Goal: Information Seeking & Learning: Check status

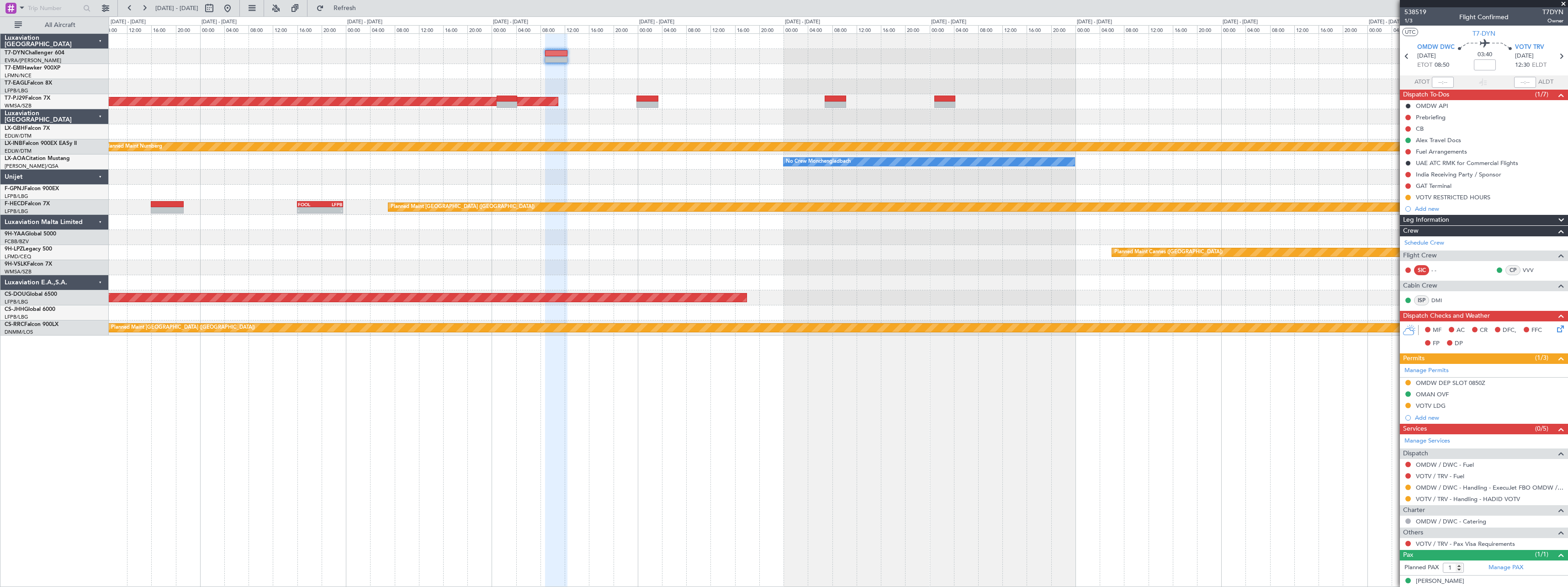
scroll to position [9, 0]
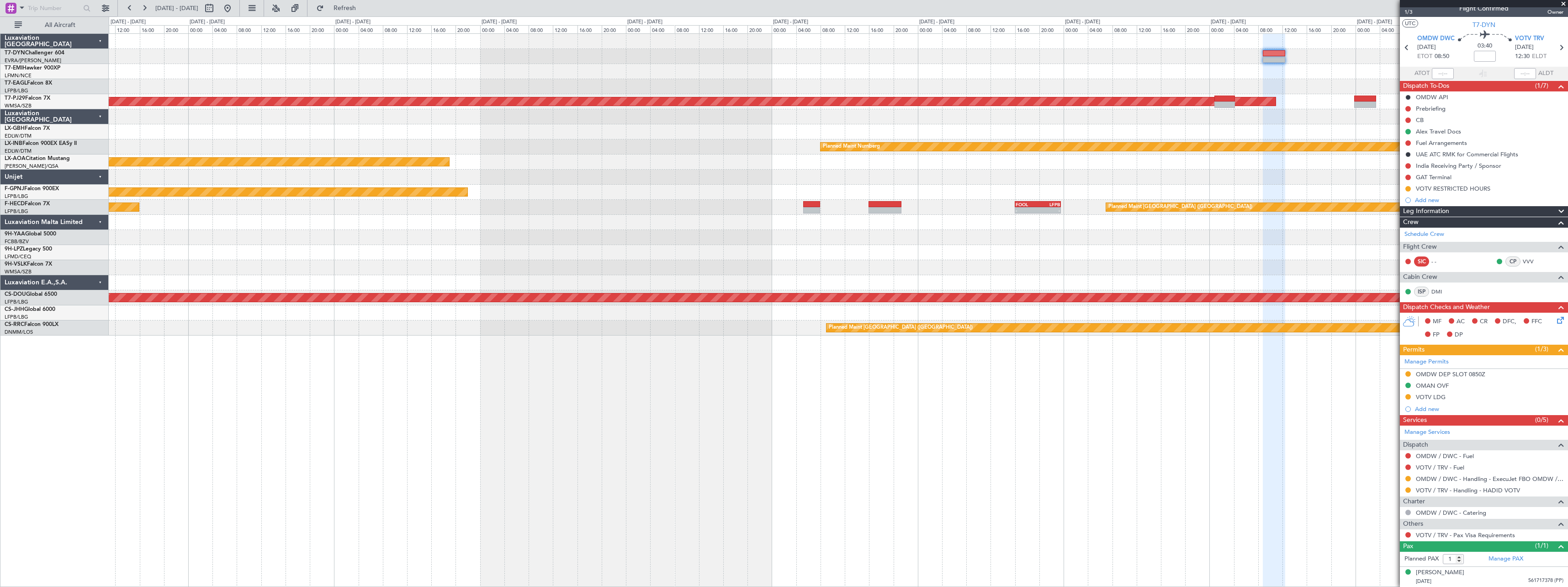
click at [1334, 199] on div "Planned Maint [GEOGRAPHIC_DATA] (Sultan [PERSON_NAME] [PERSON_NAME] - Subang) P…" at bounding box center [838, 185] width 1459 height 301
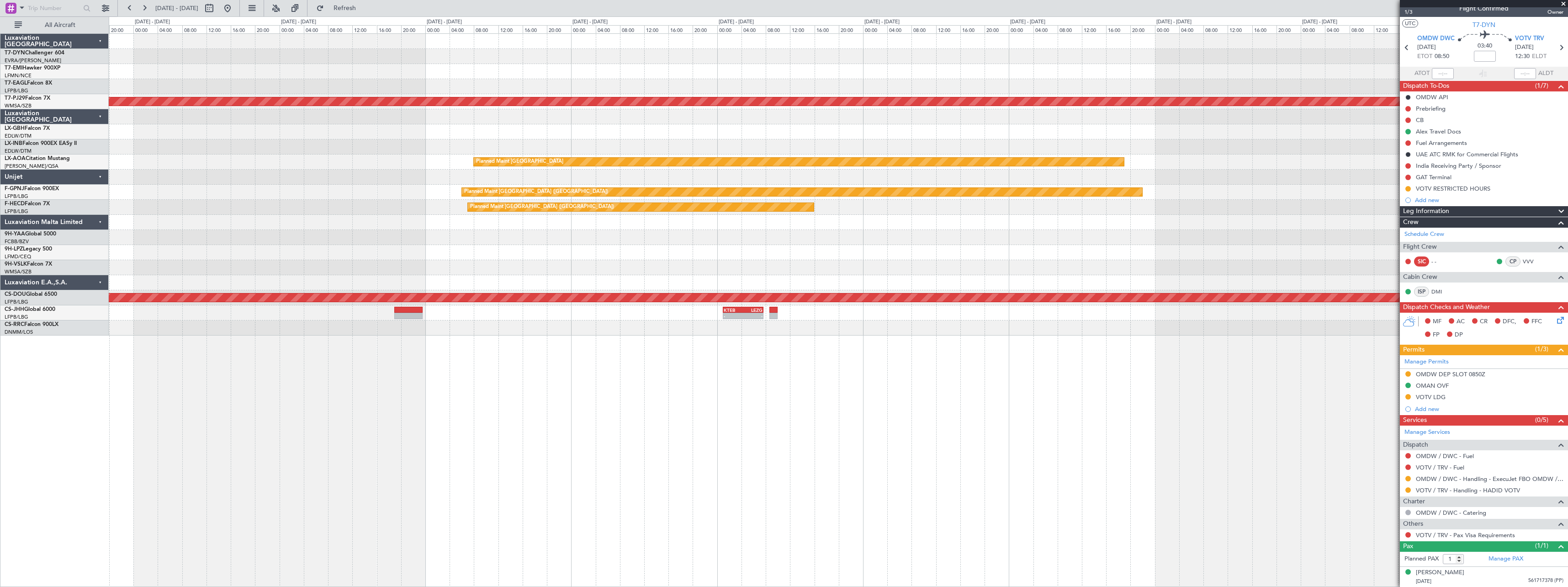
click at [1210, 222] on div at bounding box center [838, 222] width 1459 height 15
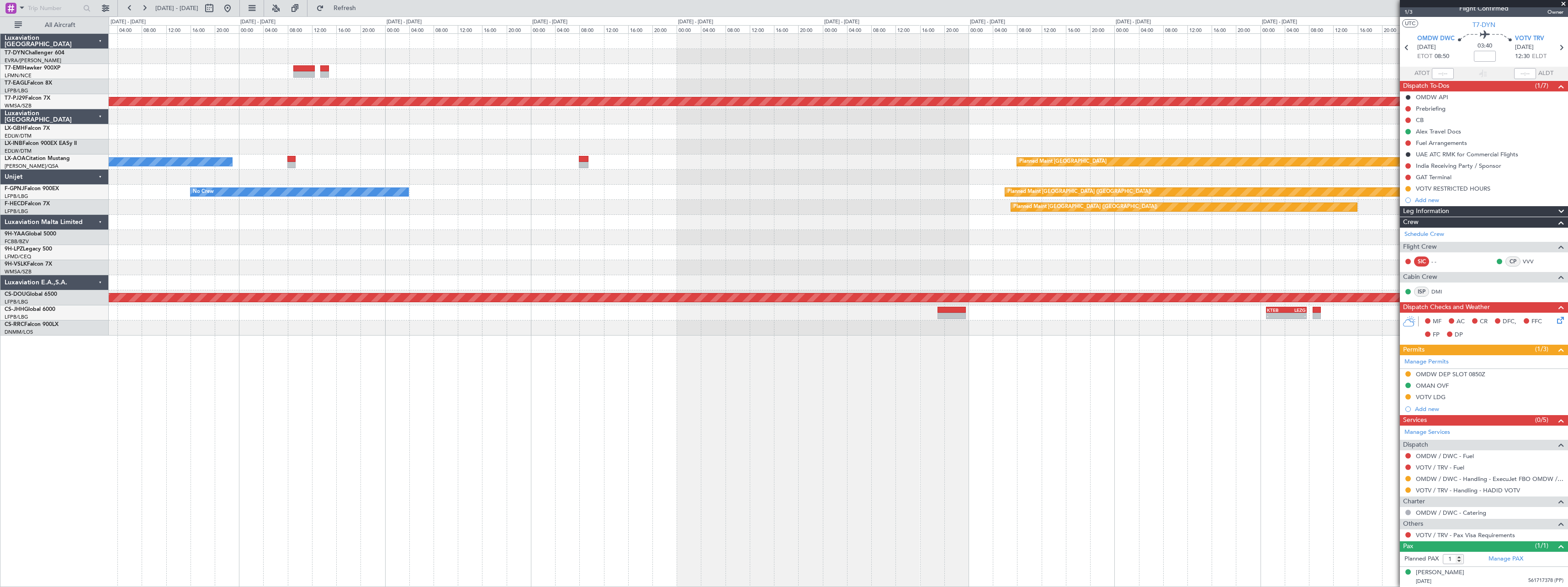
click at [1158, 237] on div "Planned Maint Planned Maint [GEOGRAPHIC_DATA] (Sultan [PERSON_NAME] [PERSON_NAM…" at bounding box center [838, 185] width 1459 height 301
click at [1000, 238] on div "Planned Maint No Crew Planned Maint [GEOGRAPHIC_DATA] (Sultan [PERSON_NAME] [PE…" at bounding box center [838, 185] width 1459 height 301
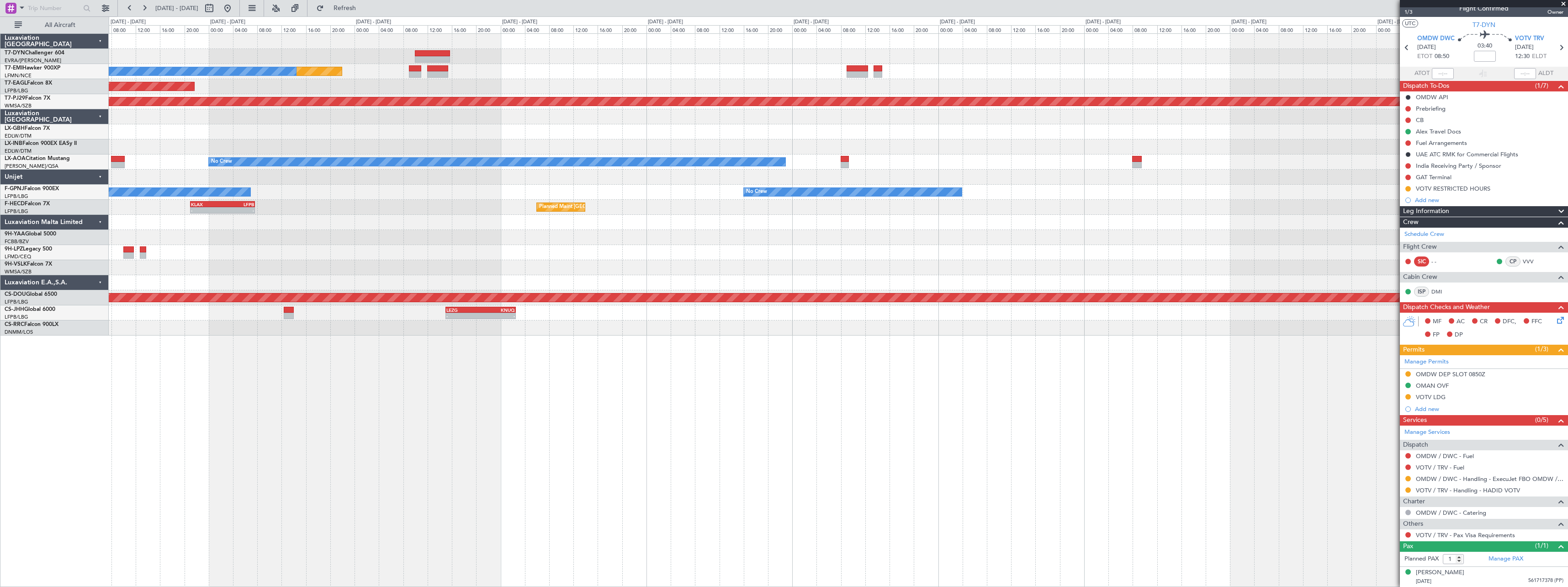
click at [965, 228] on div "Planned Maint No Crew Planned Maint [GEOGRAPHIC_DATA] (Al Maktoum Intl) Planned…" at bounding box center [838, 185] width 1459 height 301
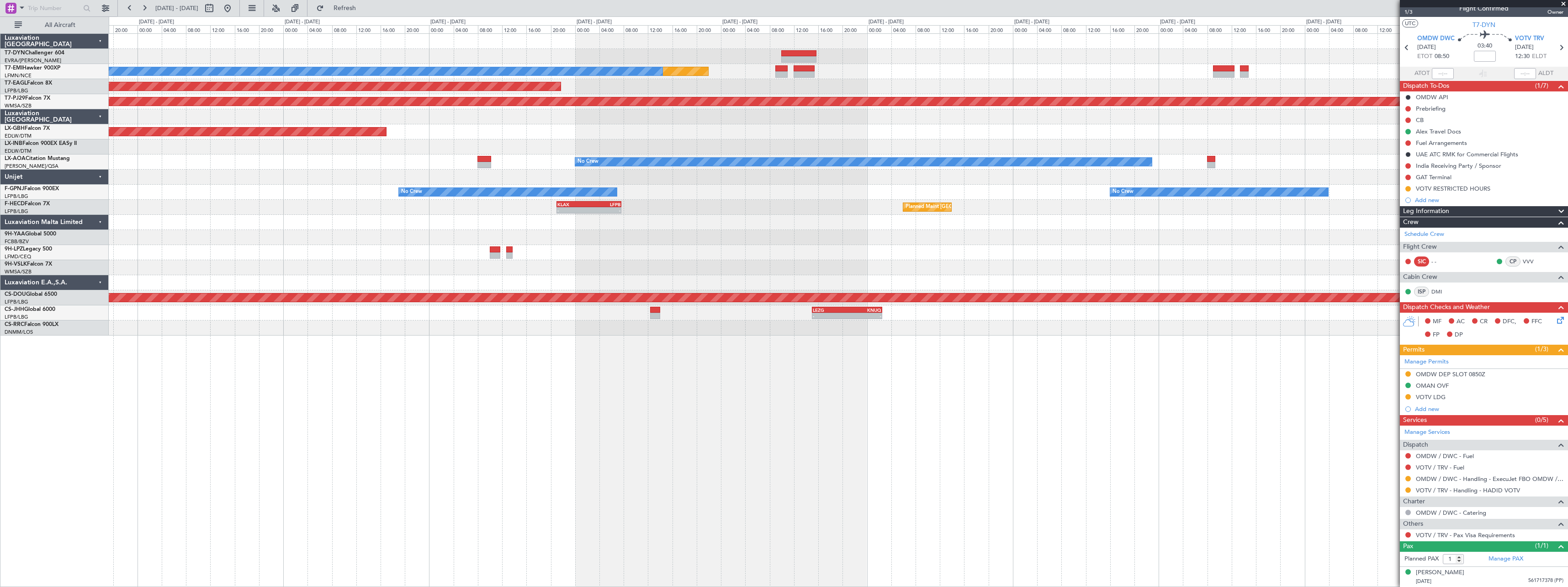
click at [897, 221] on div at bounding box center [838, 222] width 1459 height 15
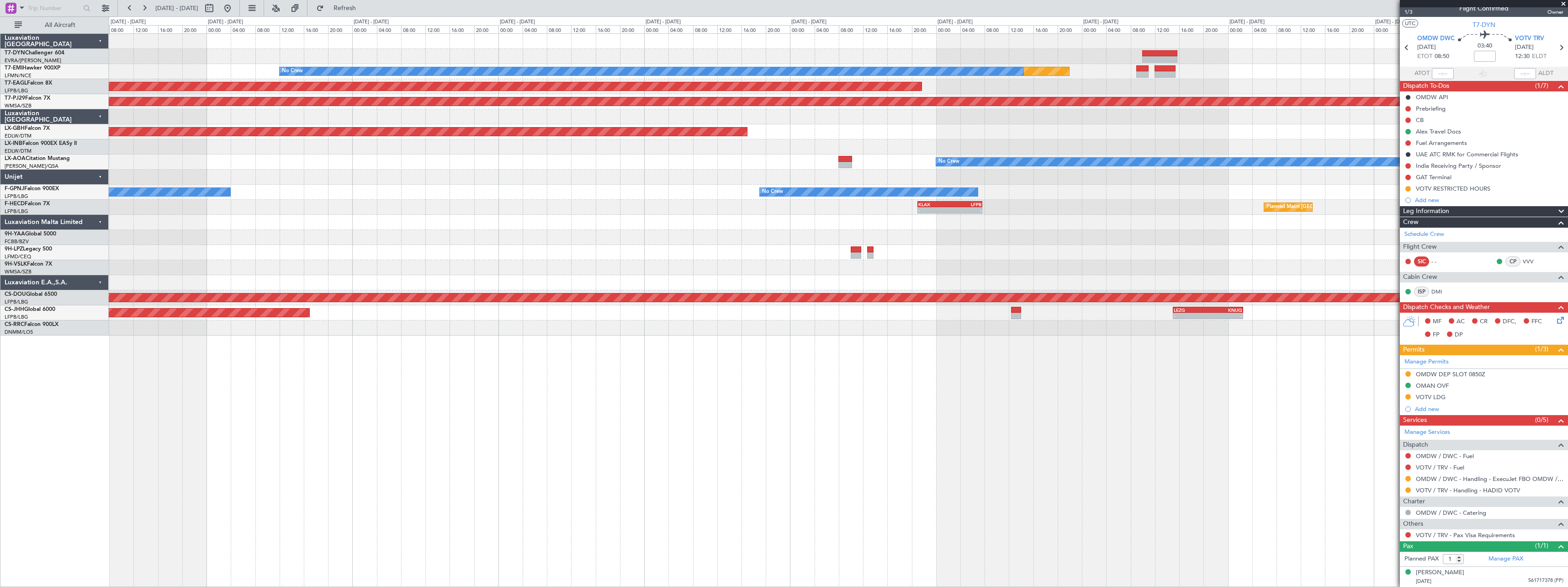
click at [903, 214] on div "Planned Maint No Crew Planned Maint [GEOGRAPHIC_DATA] (Al Maktoum Intl) Planned…" at bounding box center [838, 185] width 1459 height 301
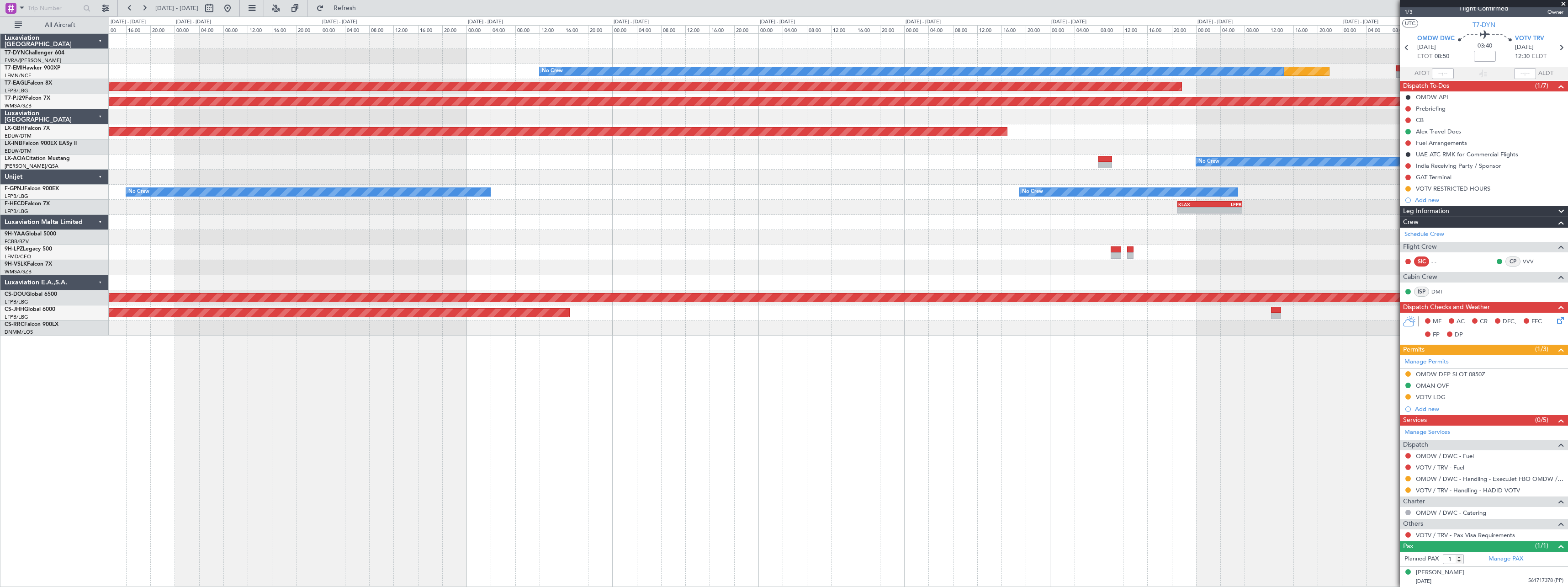
click at [1003, 217] on div "Planned Maint No Crew Planned Maint [GEOGRAPHIC_DATA] (Al Maktoum Intl) Planned…" at bounding box center [838, 185] width 1459 height 301
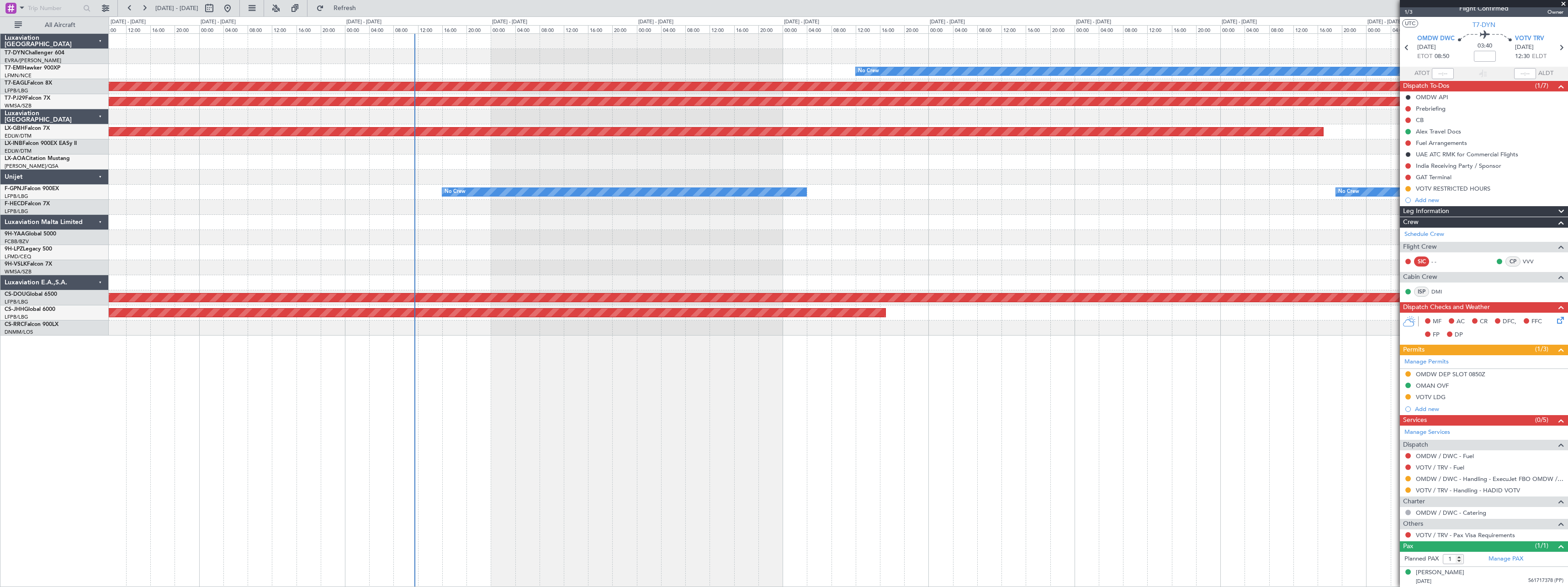
click at [754, 210] on div "KLAX 21:00 Z LFPB 07:40 Z - - Planned Maint [GEOGRAPHIC_DATA] ([GEOGRAPHIC_DATA…" at bounding box center [838, 207] width 1459 height 15
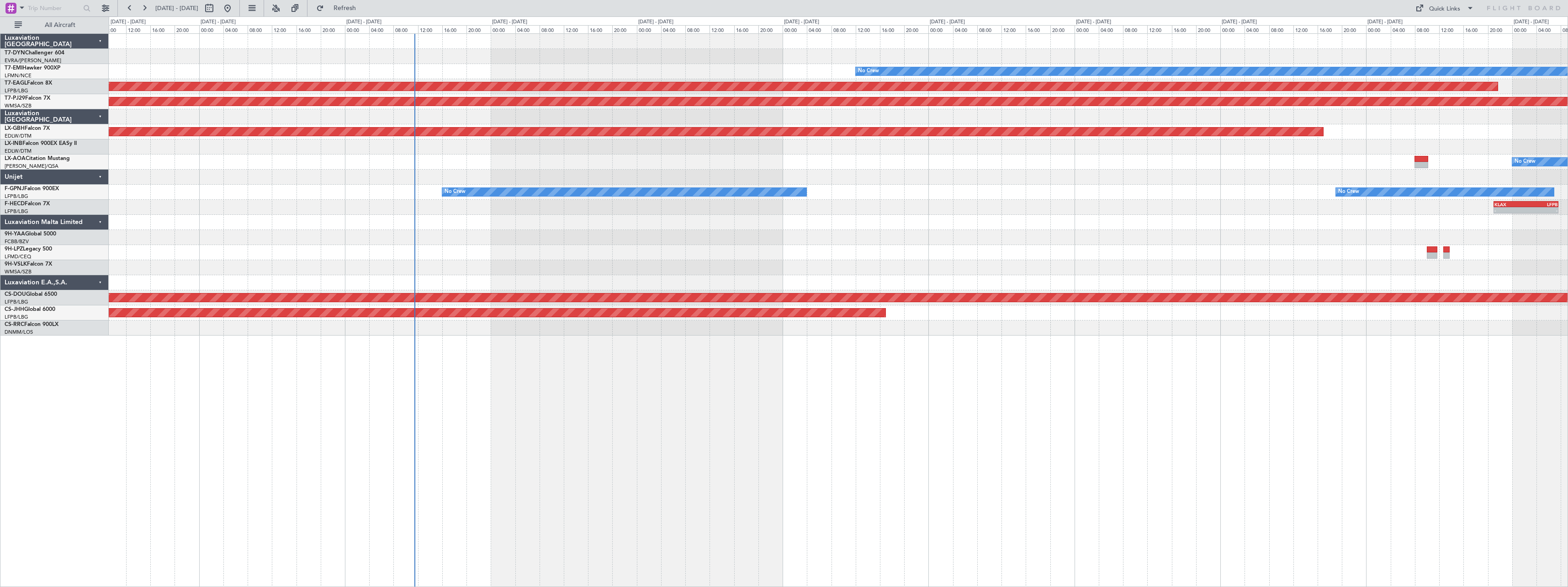
scroll to position [0, 0]
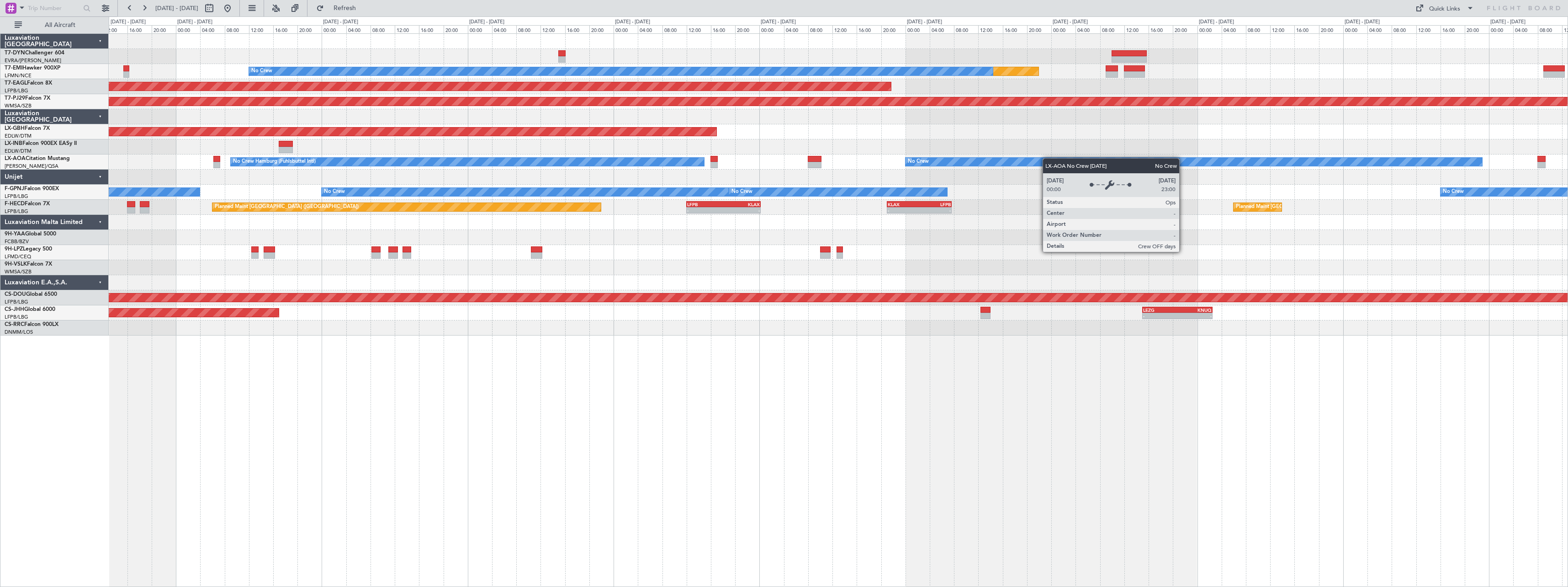
click at [887, 172] on div "Planned Maint No Crew Planned Maint [GEOGRAPHIC_DATA] (Al Maktoum Intl) Planned…" at bounding box center [838, 185] width 1459 height 301
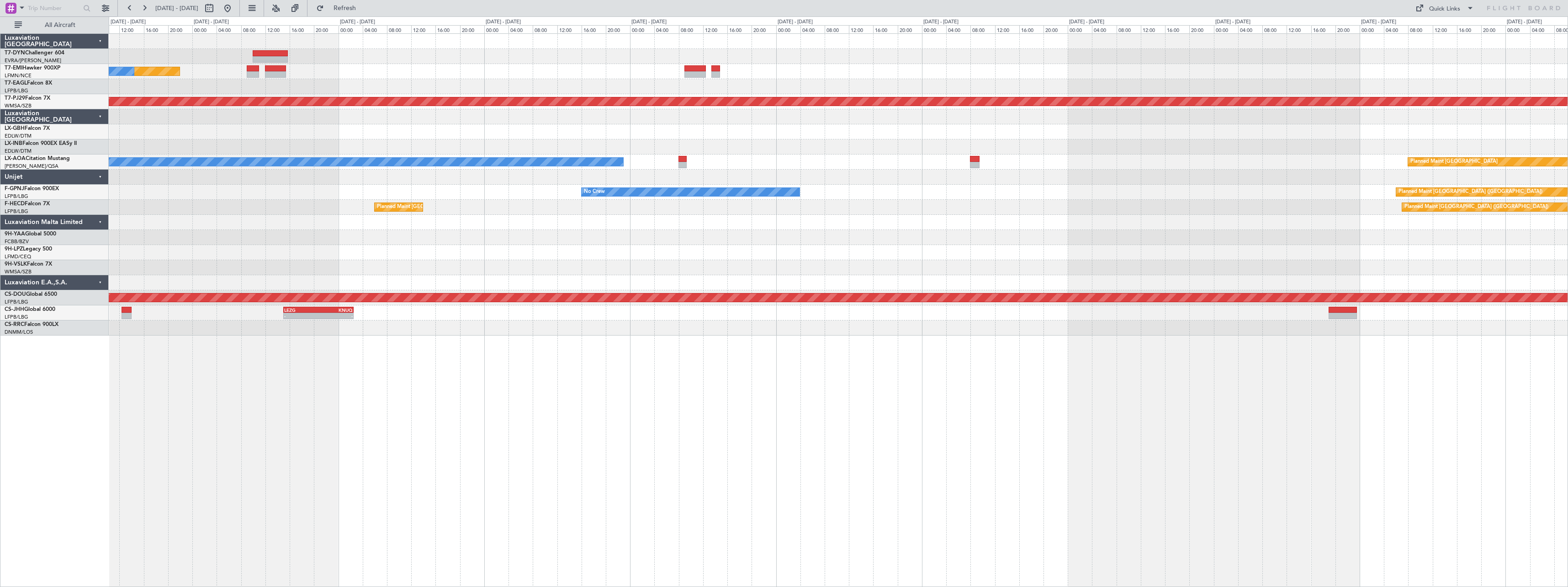
click at [864, 116] on div at bounding box center [838, 116] width 1459 height 15
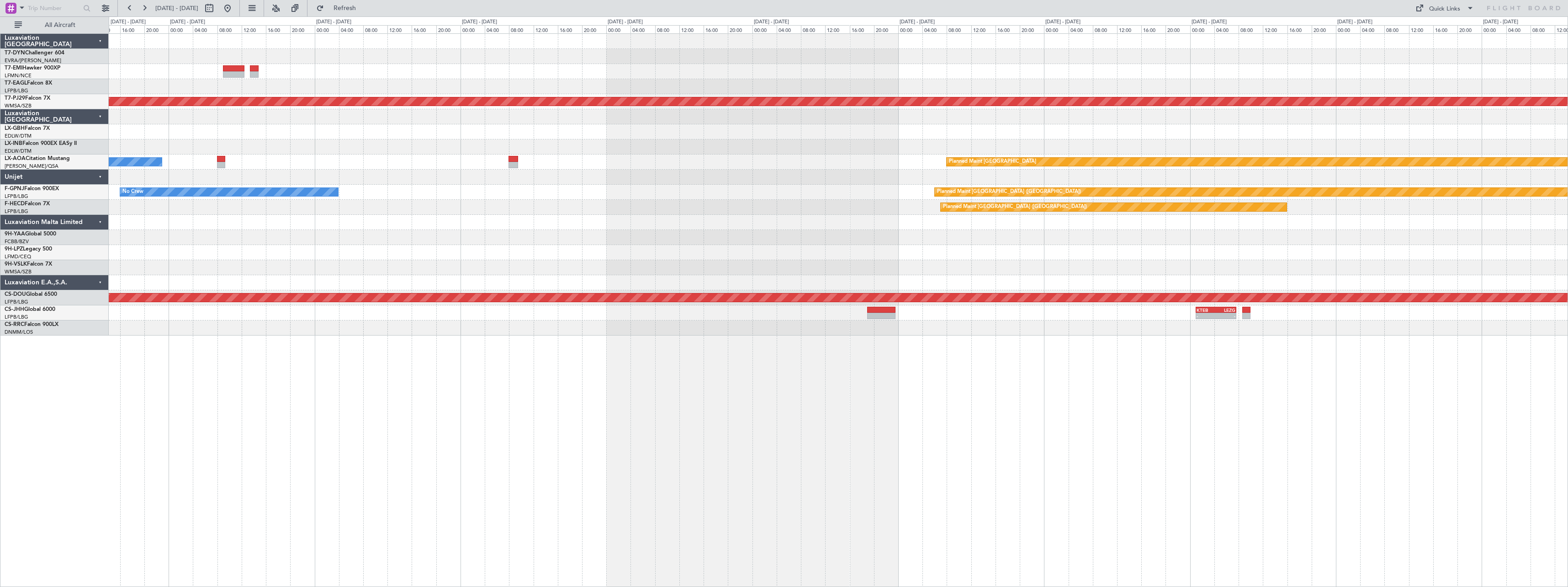
click at [758, 138] on div "Planned Maint [GEOGRAPHIC_DATA] (Sultan [PERSON_NAME] [PERSON_NAME] - Subang) N…" at bounding box center [838, 185] width 1459 height 301
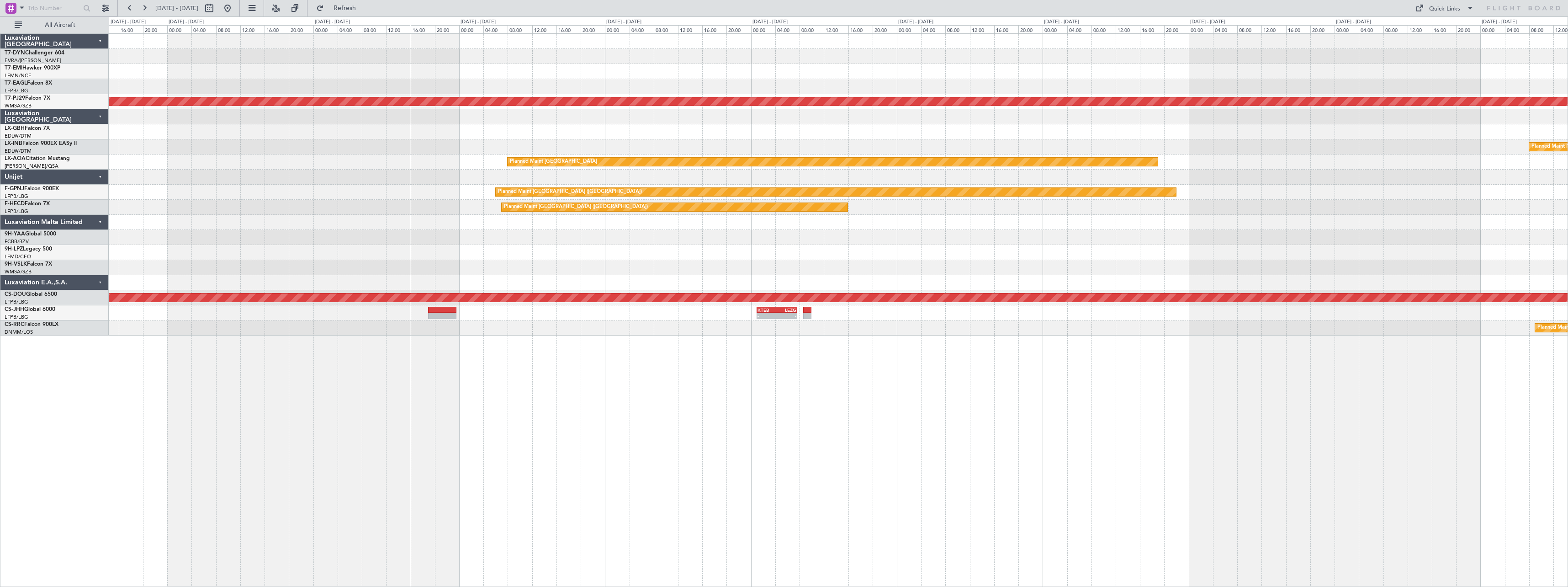
click at [644, 189] on div "Planned Maint [GEOGRAPHIC_DATA] (Sultan [PERSON_NAME] [PERSON_NAME] - Subang) P…" at bounding box center [838, 185] width 1459 height 301
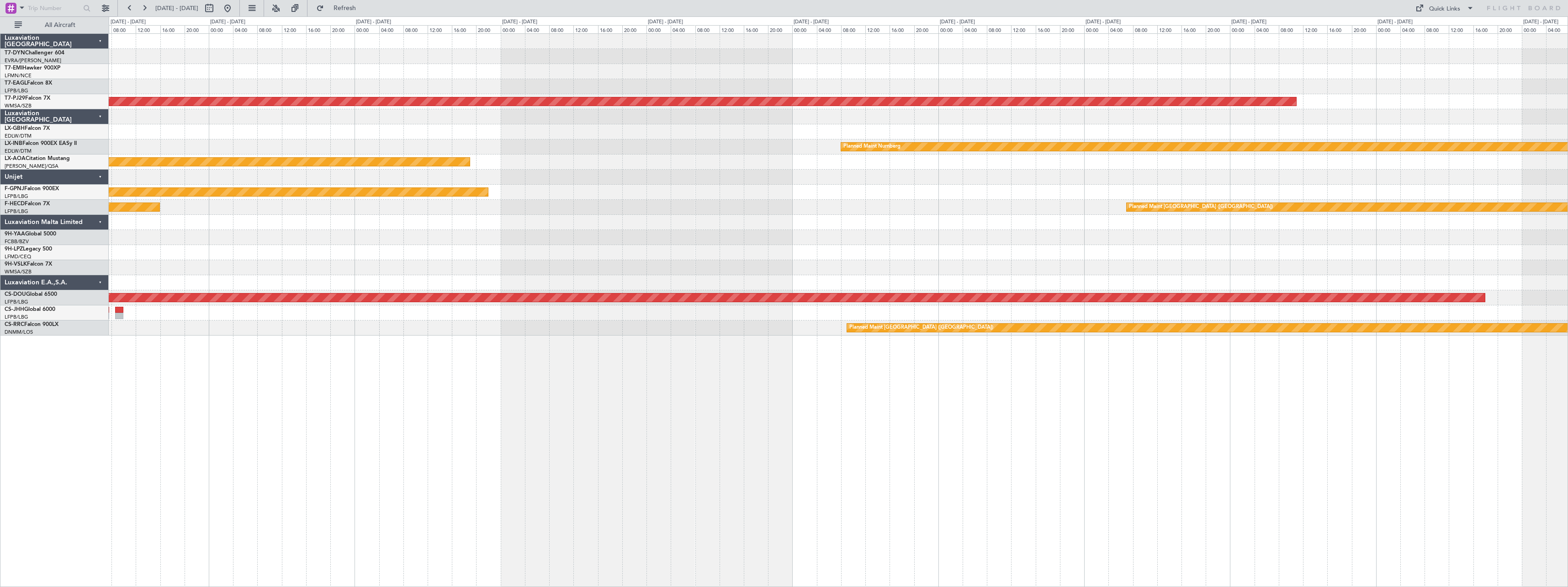
click at [540, 175] on div "Planned Maint [GEOGRAPHIC_DATA] (Sultan [PERSON_NAME] [PERSON_NAME] - Subang) P…" at bounding box center [838, 185] width 1459 height 301
click at [607, 199] on div "Planned Maint [GEOGRAPHIC_DATA] (Sultan [PERSON_NAME] [PERSON_NAME] - Subang) P…" at bounding box center [838, 185] width 1459 height 301
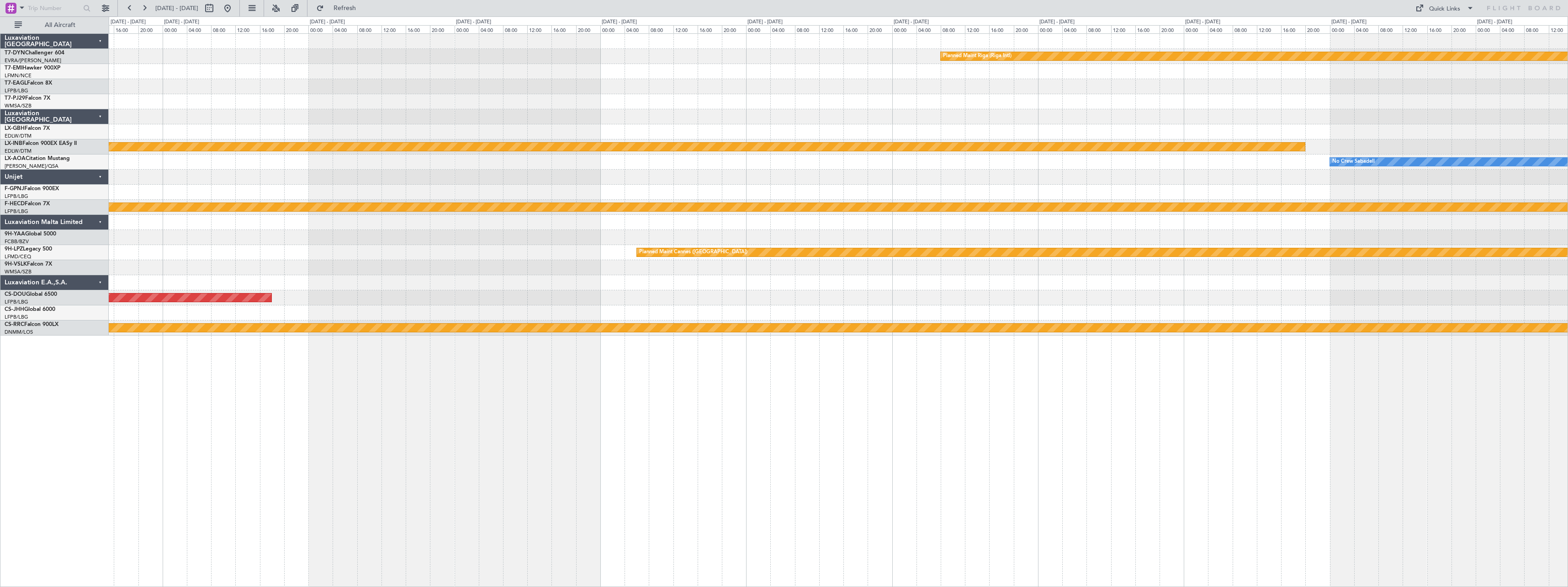
click at [809, 171] on div "Planned Maint Riga (Riga Intl) Planned Maint [GEOGRAPHIC_DATA] (Sultan [PERSON_…" at bounding box center [838, 185] width 1459 height 301
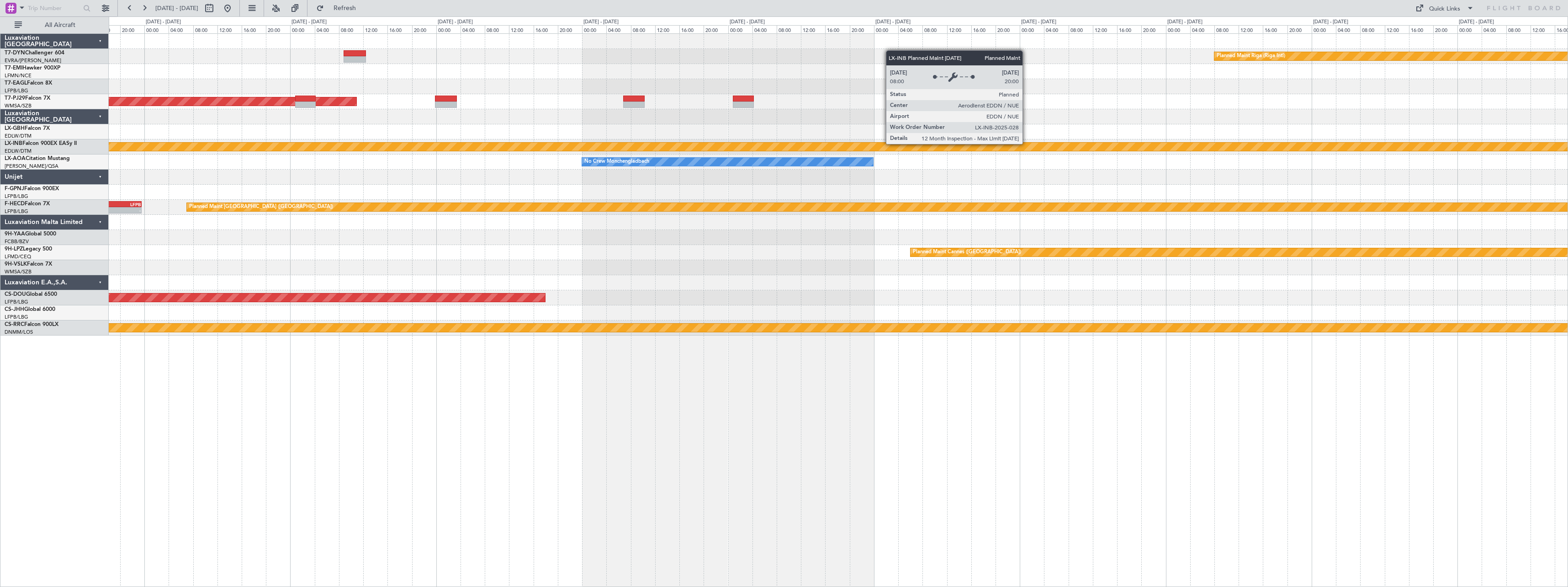
click at [729, 78] on div at bounding box center [838, 71] width 1459 height 15
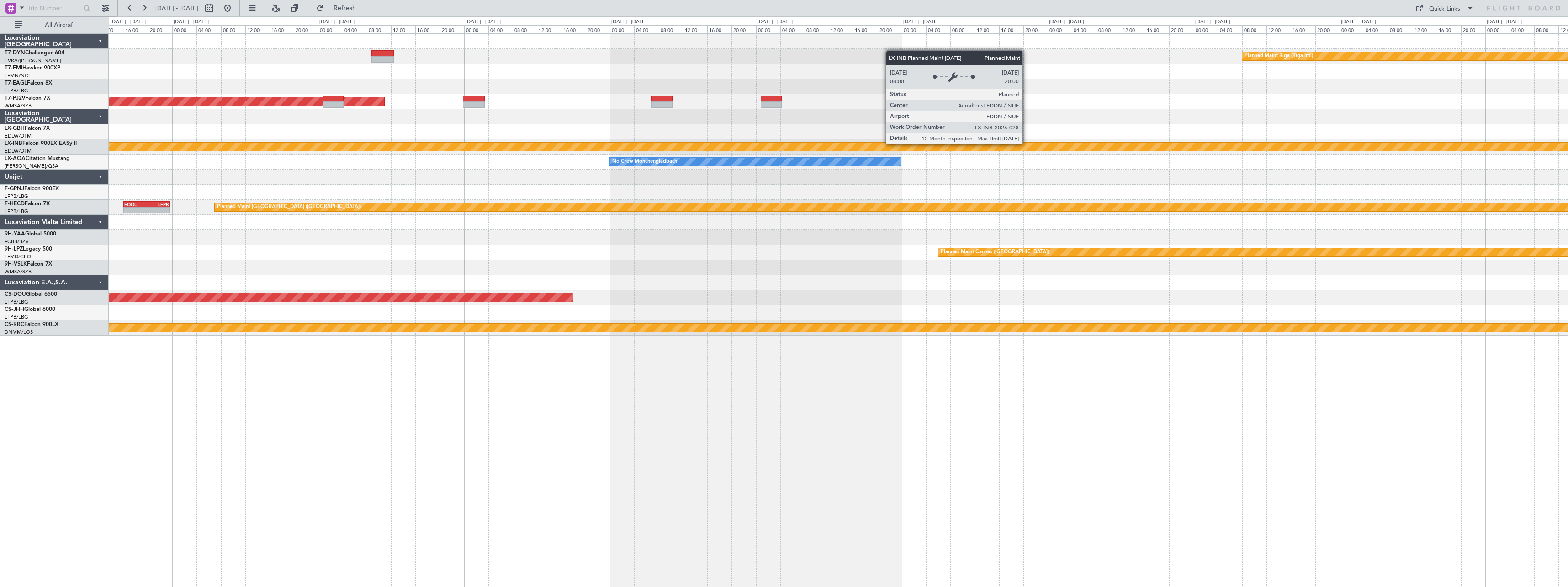
click at [426, 66] on div at bounding box center [838, 71] width 1459 height 15
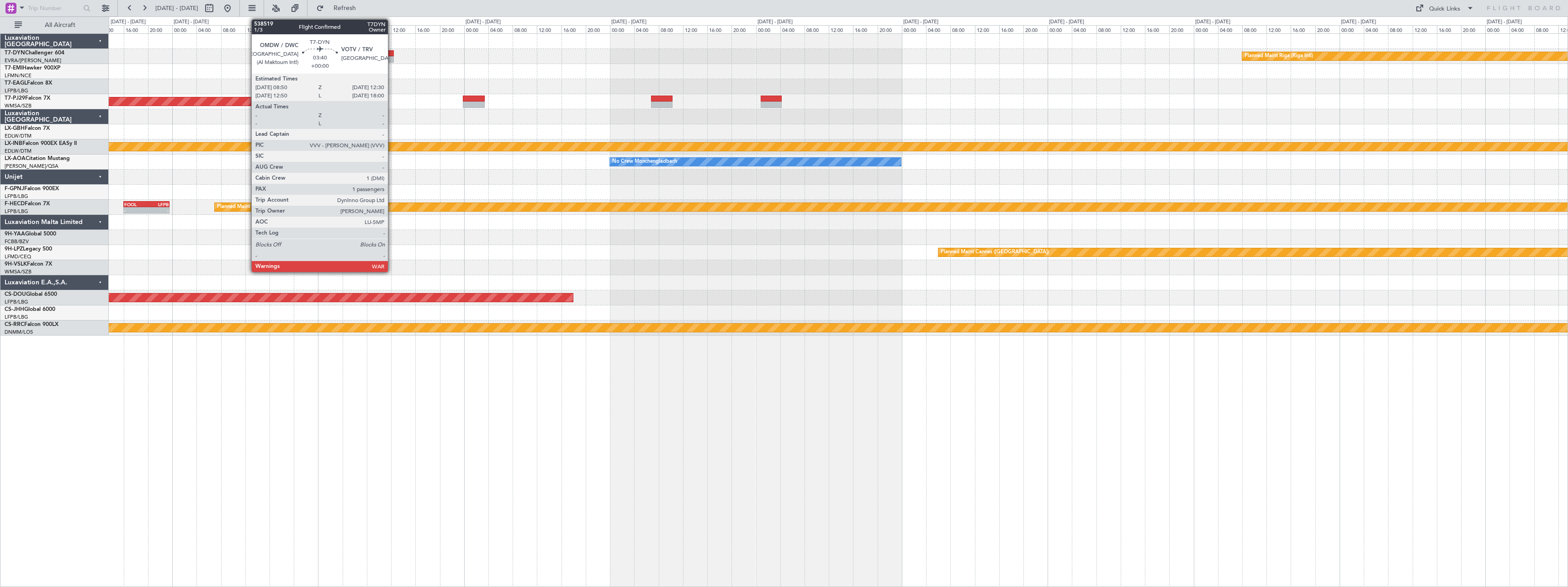
click at [392, 52] on div at bounding box center [382, 54] width 23 height 7
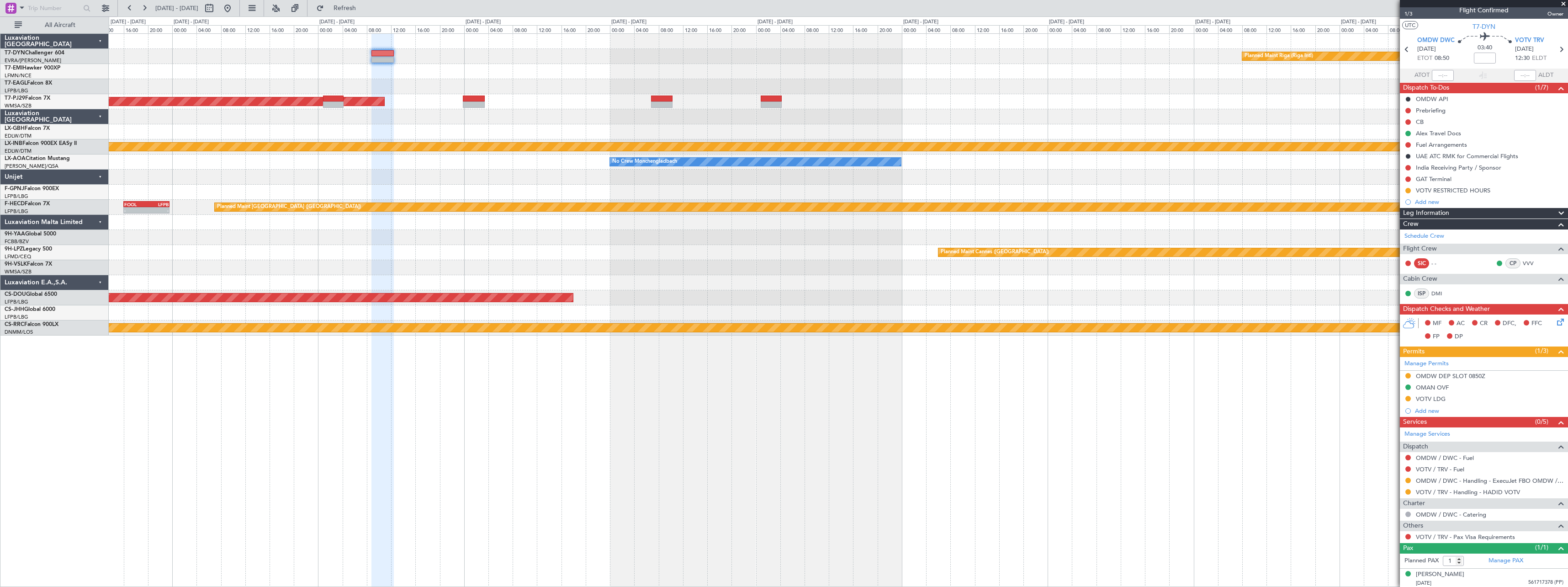
scroll to position [9, 0]
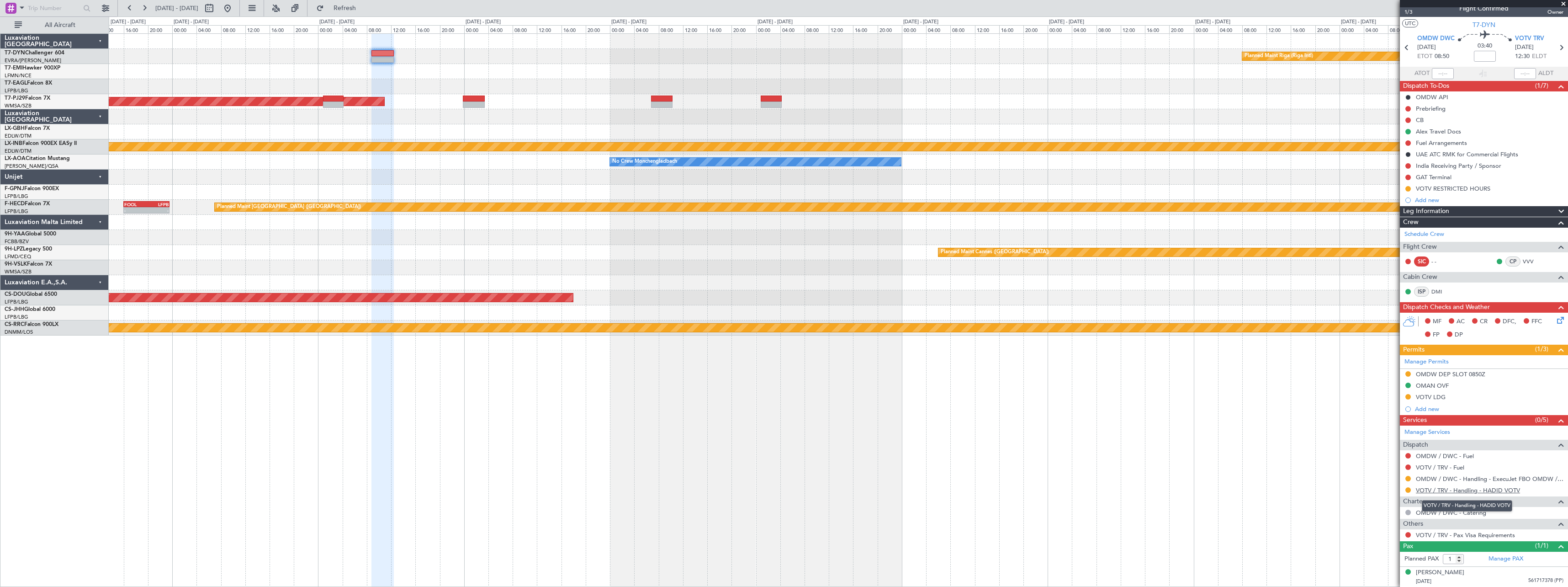
click at [1512, 488] on link "VOTV / TRV - Handling - HADID VOTV" at bounding box center [1468, 490] width 104 height 8
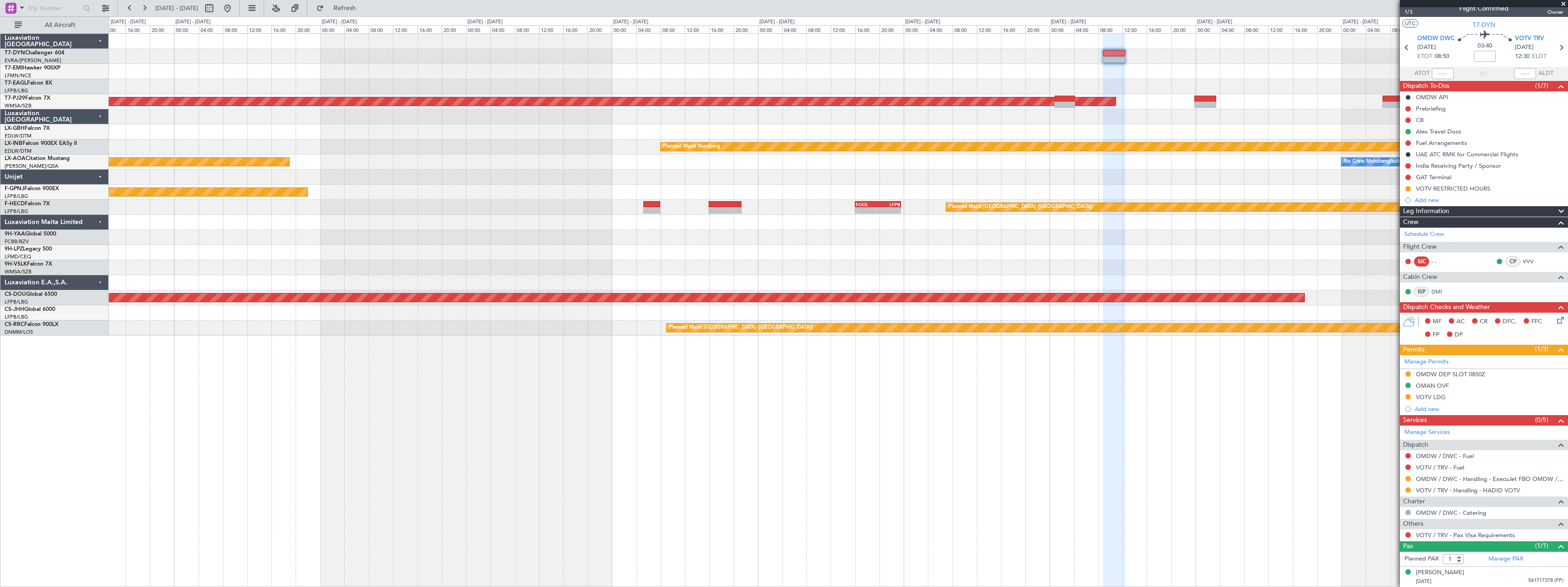
click at [1030, 111] on div "Planned Maint [GEOGRAPHIC_DATA] (Sultan [PERSON_NAME] [PERSON_NAME] - Subang) P…" at bounding box center [838, 185] width 1459 height 301
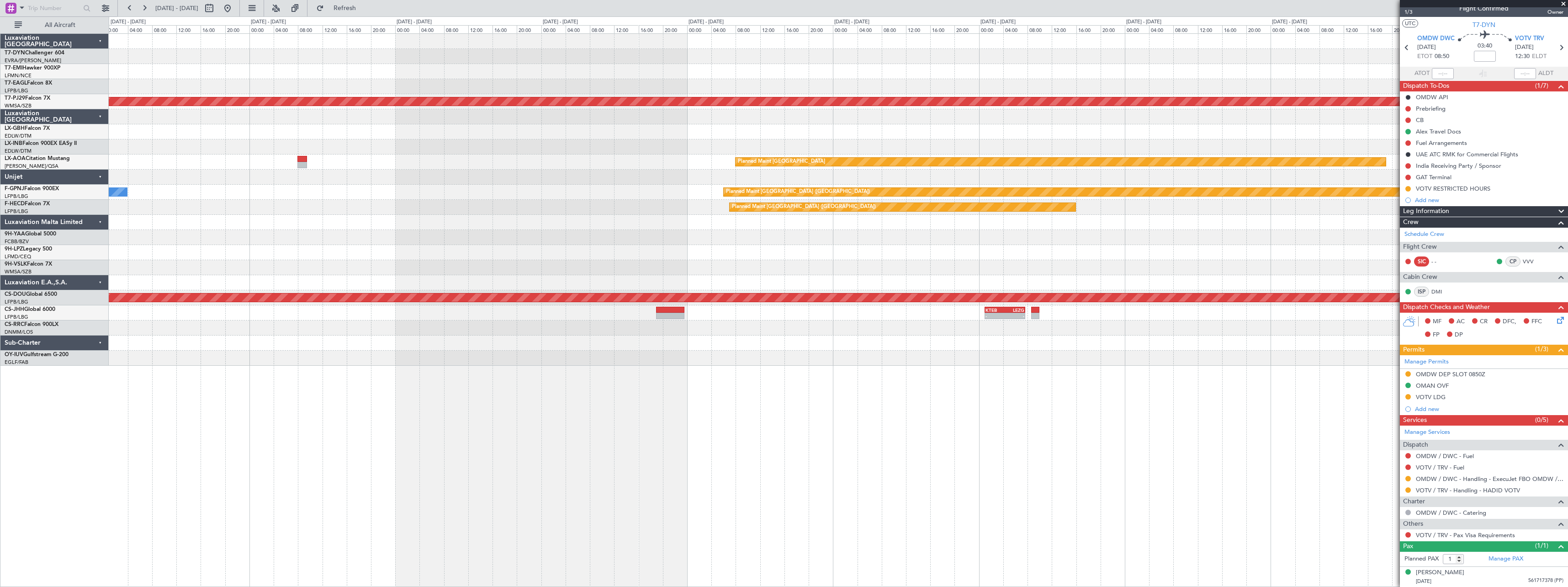
click at [1216, 91] on div at bounding box center [838, 86] width 1459 height 15
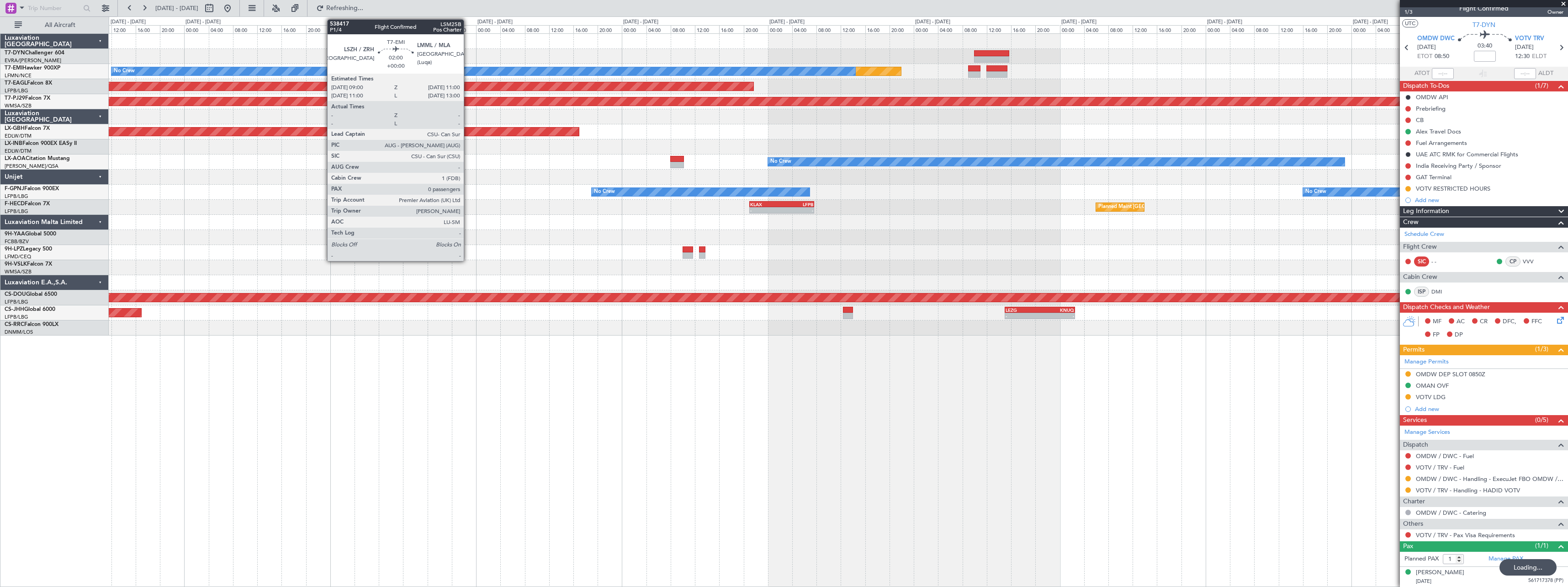
click at [1225, 74] on div "Planned Maint No Crew" at bounding box center [838, 71] width 1459 height 15
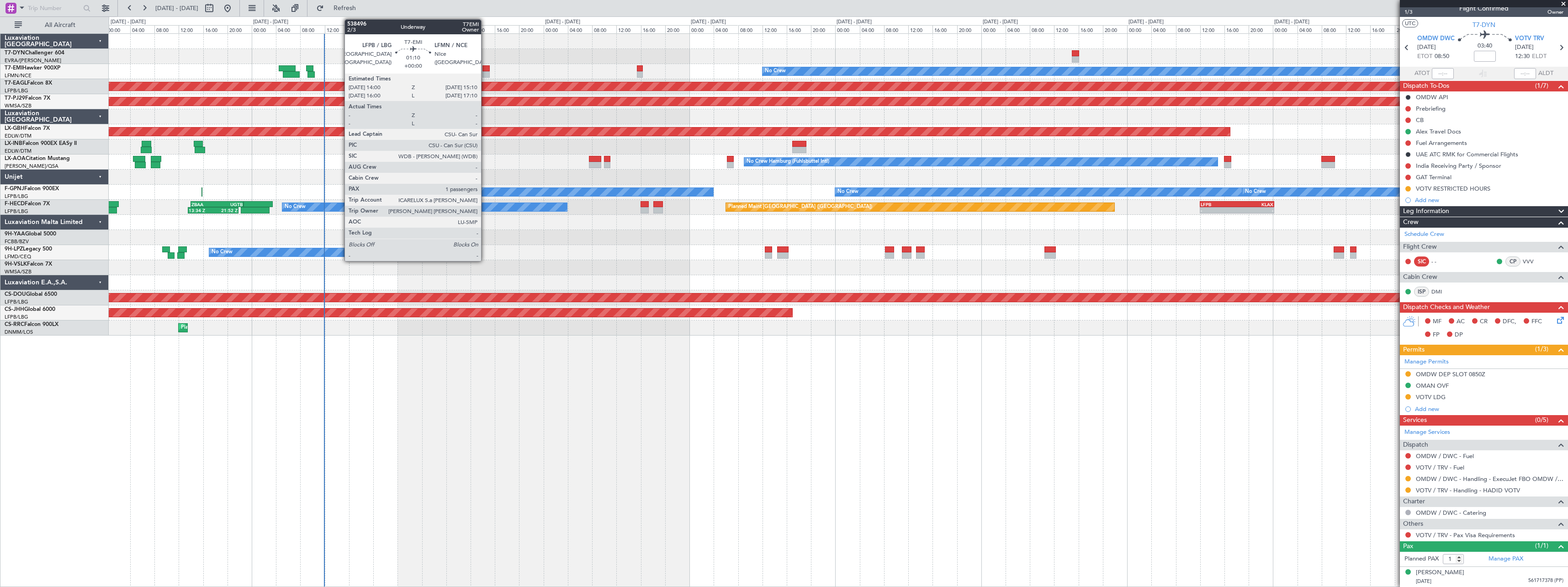
click at [485, 67] on div at bounding box center [486, 68] width 7 height 7
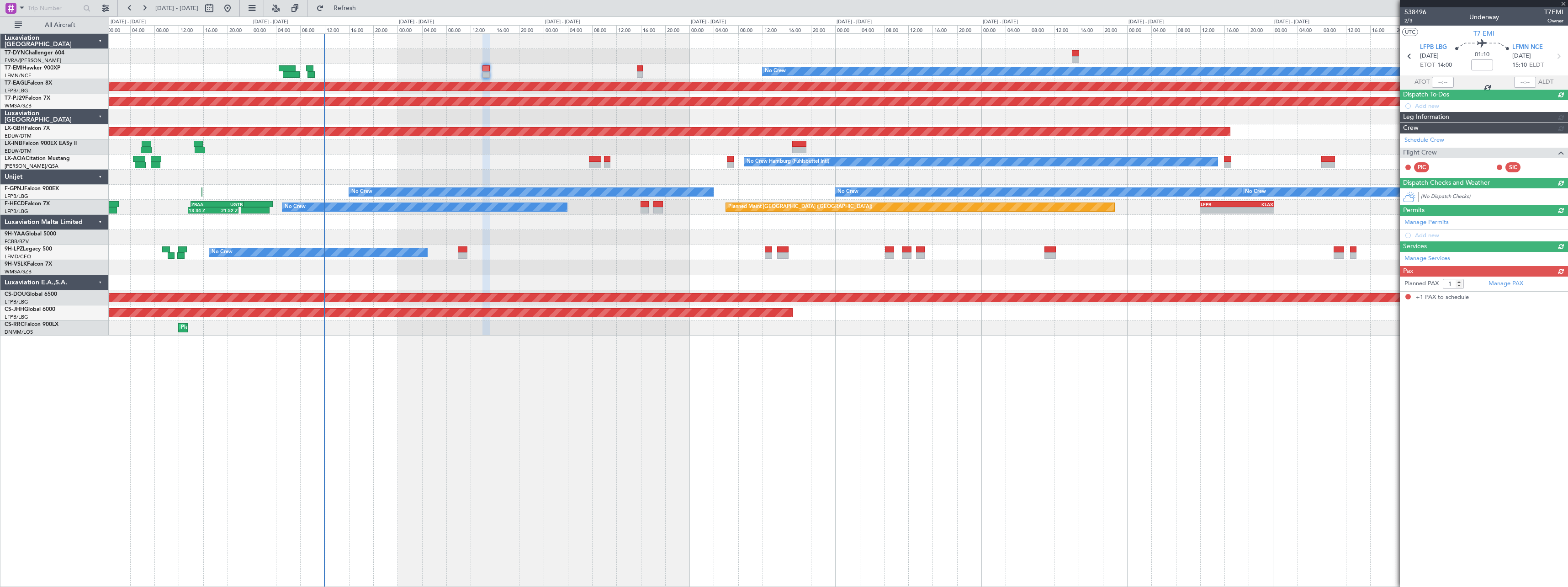
scroll to position [0, 0]
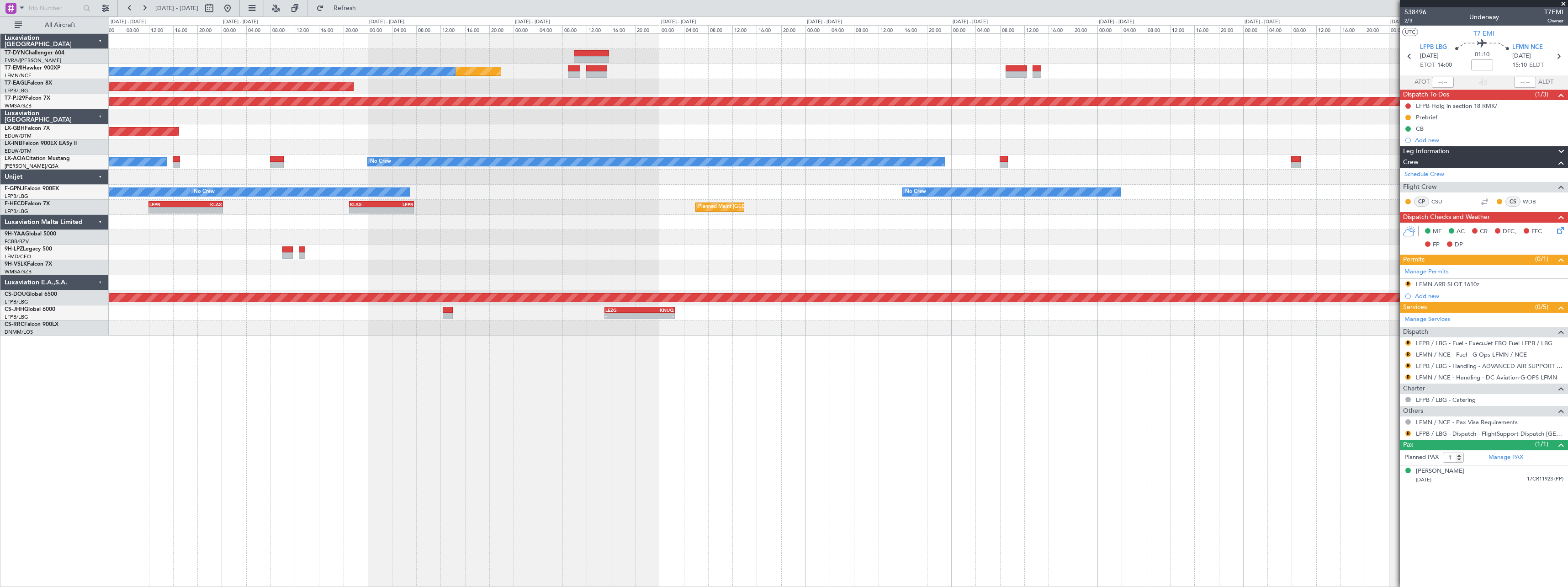
click at [380, 114] on div at bounding box center [838, 116] width 1459 height 15
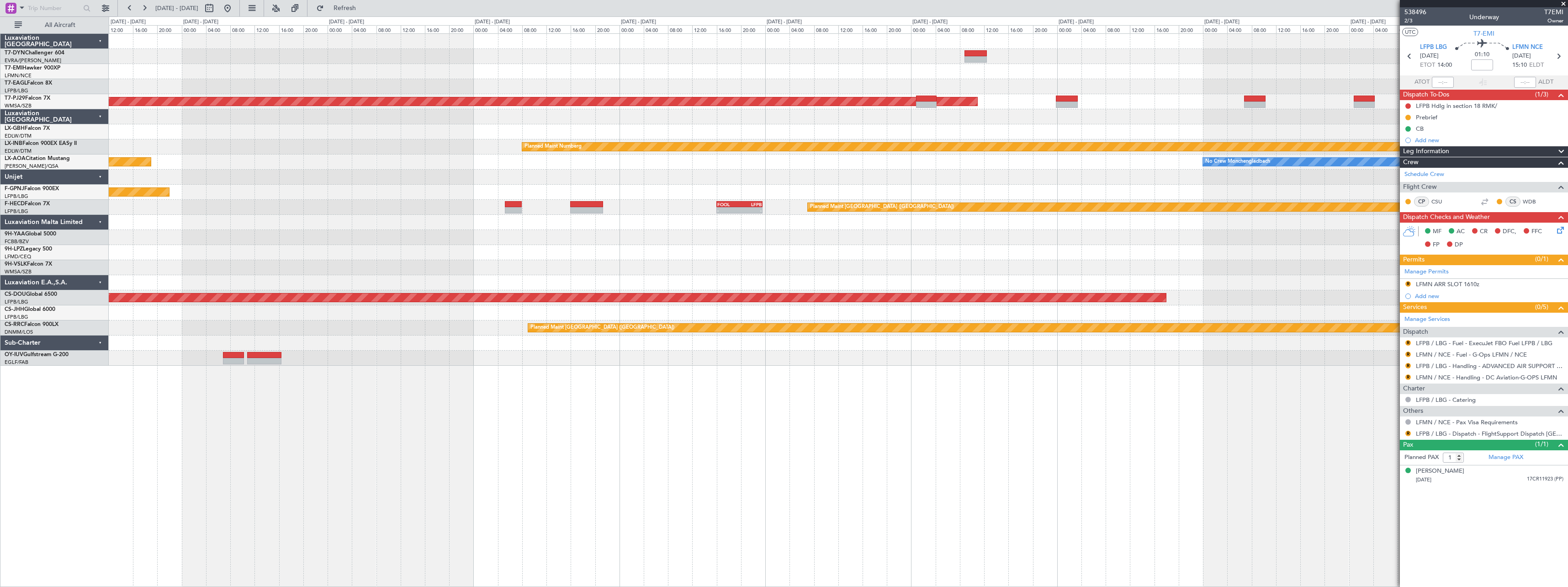
click at [536, 91] on div "Planned Maint Riga (Riga Intl) Planned Maint [GEOGRAPHIC_DATA] (Sultan [PERSON_…" at bounding box center [838, 200] width 1459 height 332
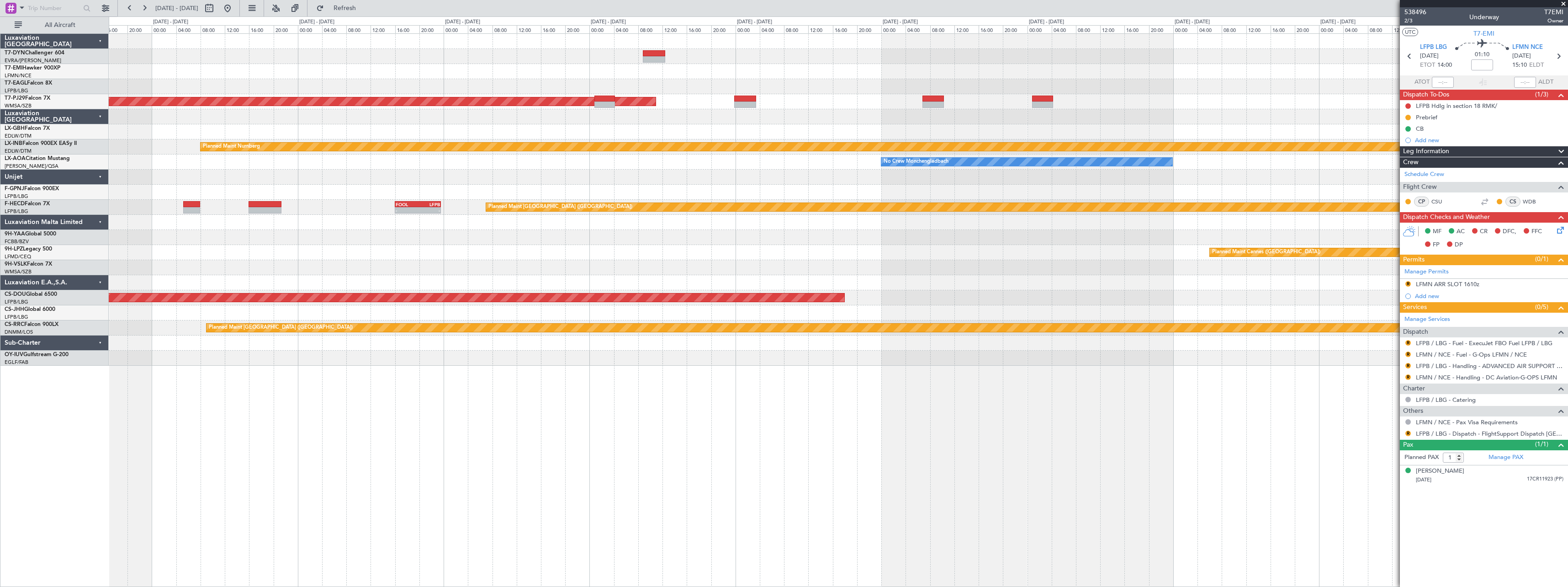
click at [1027, 62] on div "Planned Maint Riga (Riga Intl) Planned Maint [GEOGRAPHIC_DATA] (Sultan [PERSON_…" at bounding box center [838, 200] width 1459 height 332
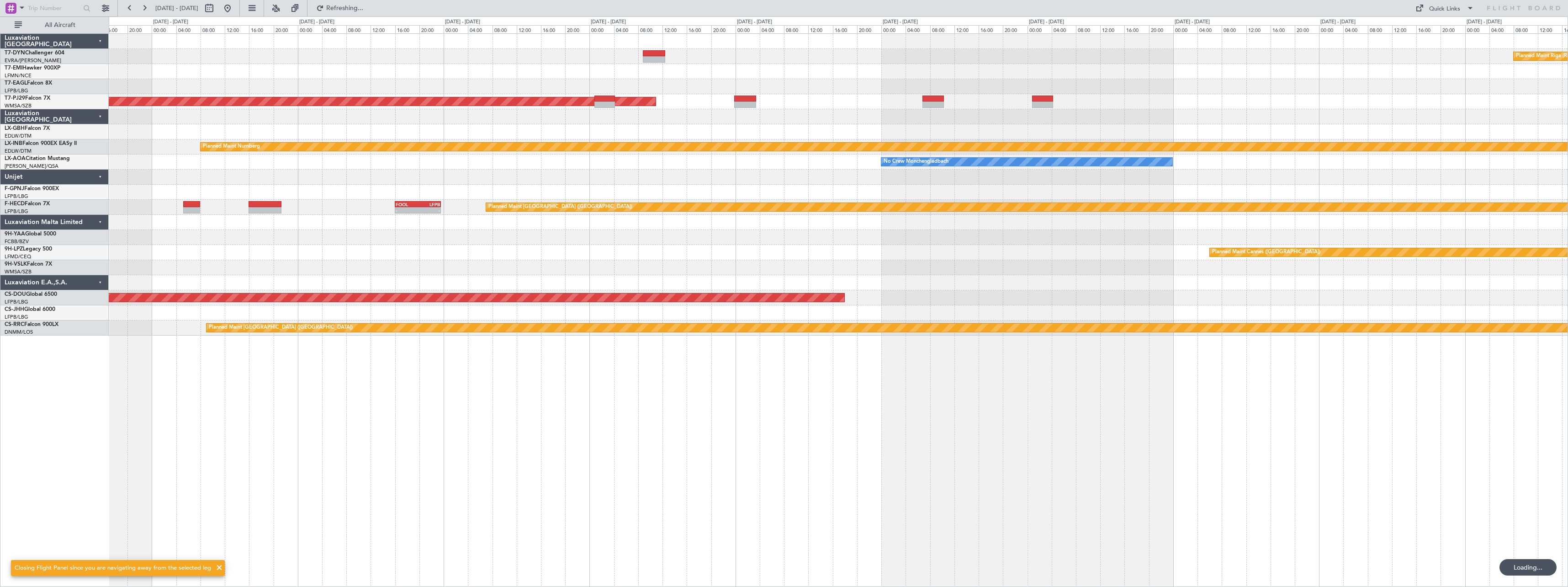
click at [632, 54] on div "Planned Maint Riga (Riga Intl)" at bounding box center [838, 56] width 1459 height 15
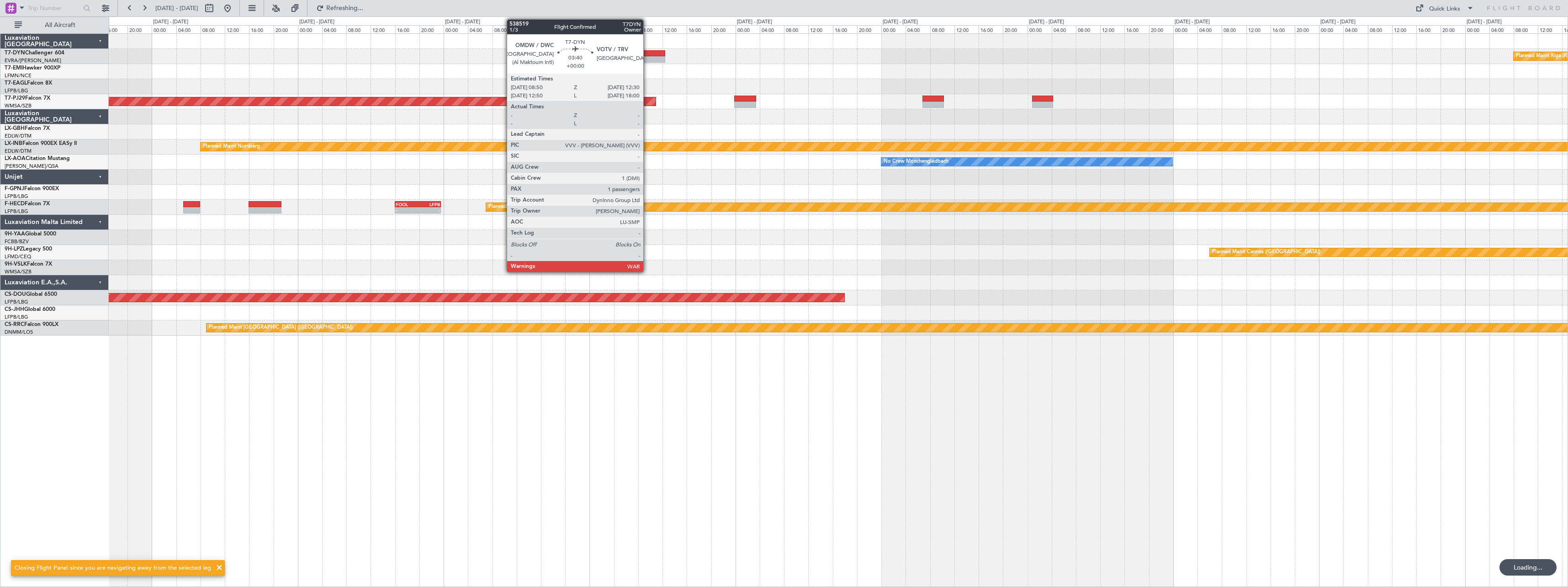
click at [648, 52] on div at bounding box center [654, 54] width 23 height 7
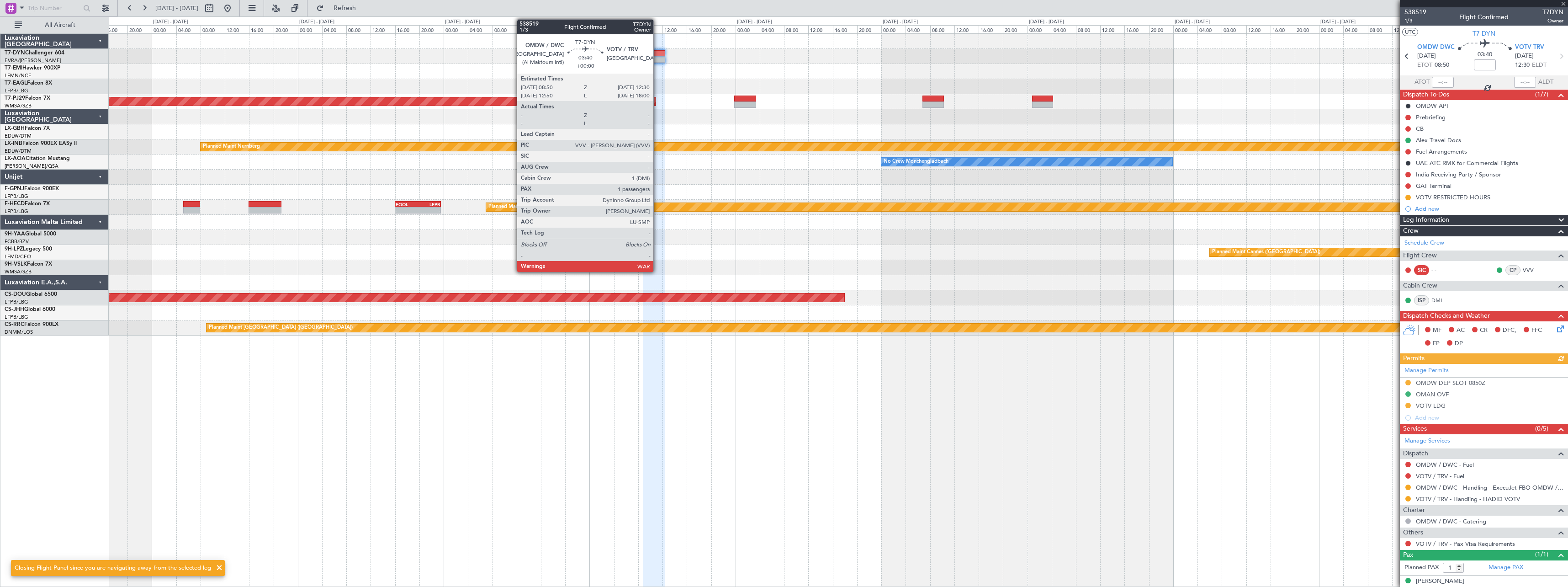
scroll to position [9, 0]
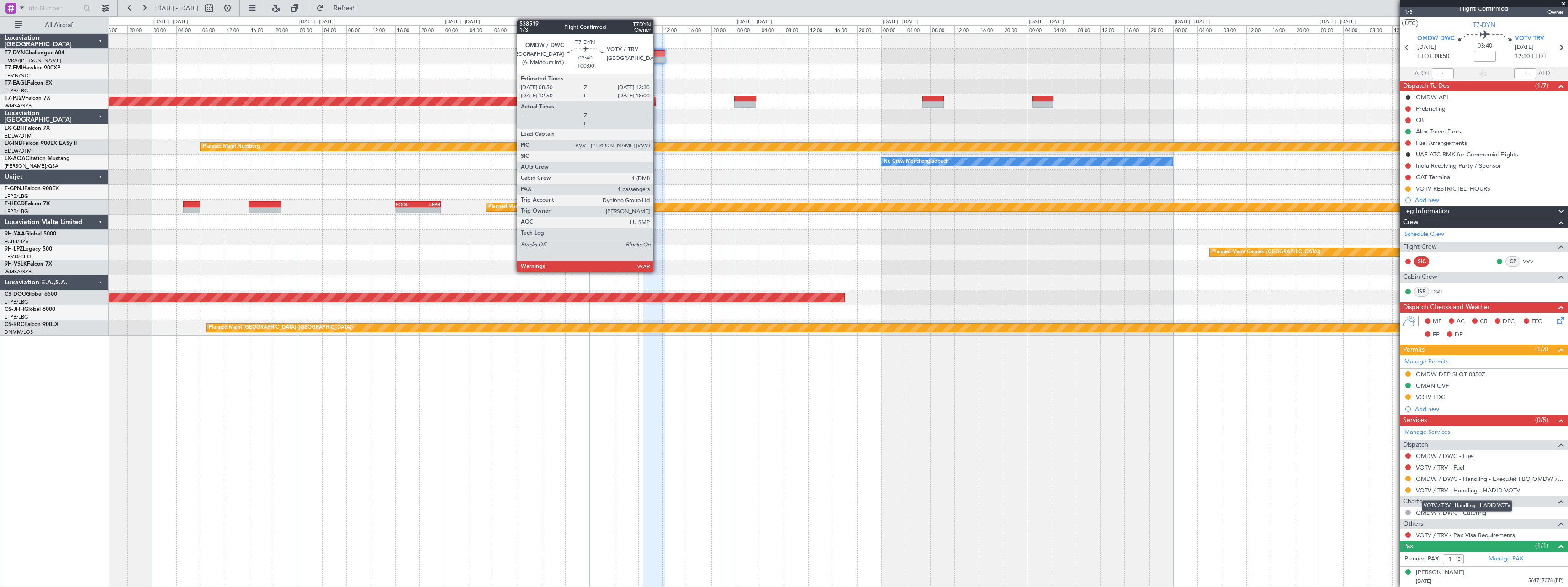
click at [1502, 490] on link "VOTV / TRV - Handling - HADID VOTV" at bounding box center [1468, 490] width 104 height 8
click at [655, 51] on div at bounding box center [654, 54] width 23 height 7
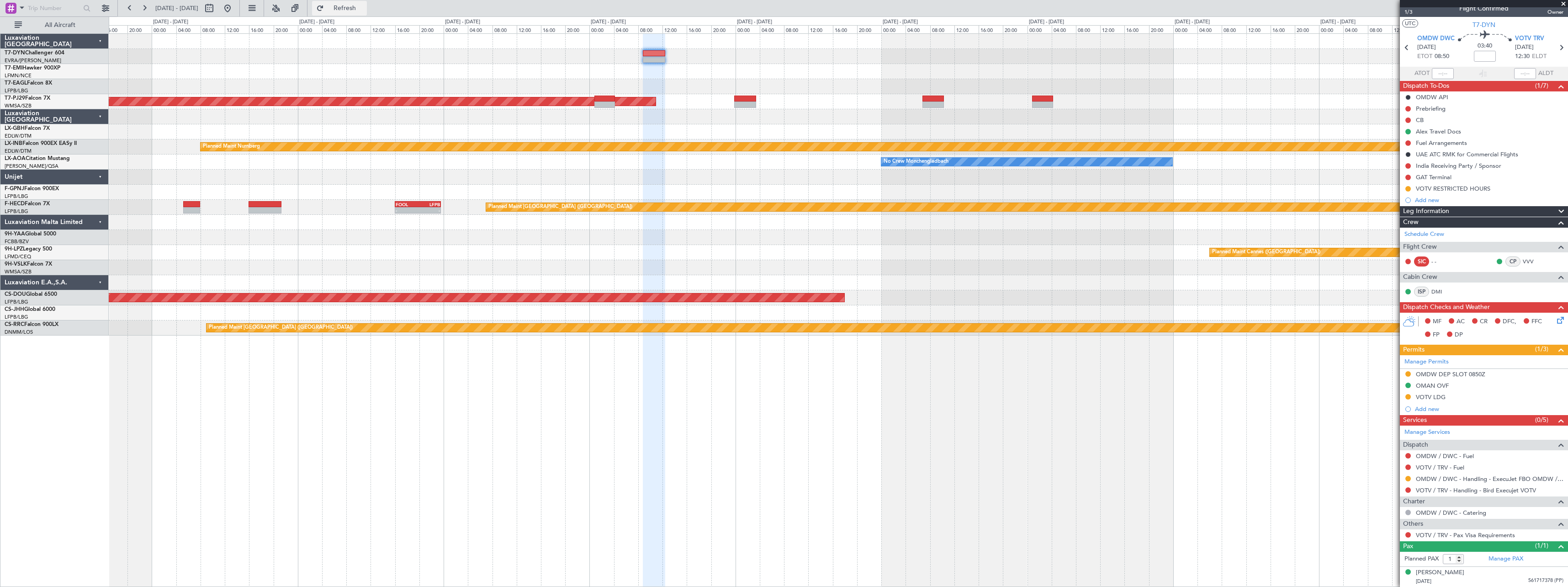
click at [367, 12] on button "Refresh" at bounding box center [340, 9] width 55 height 15
click at [1509, 491] on link "VOTV / TRV - Handling - Bird Execujet VOTV" at bounding box center [1475, 490] width 120 height 8
click at [1438, 287] on link "DMI" at bounding box center [1442, 292] width 21 height 9
click at [1523, 261] on link "VVV" at bounding box center [1533, 262] width 21 height 9
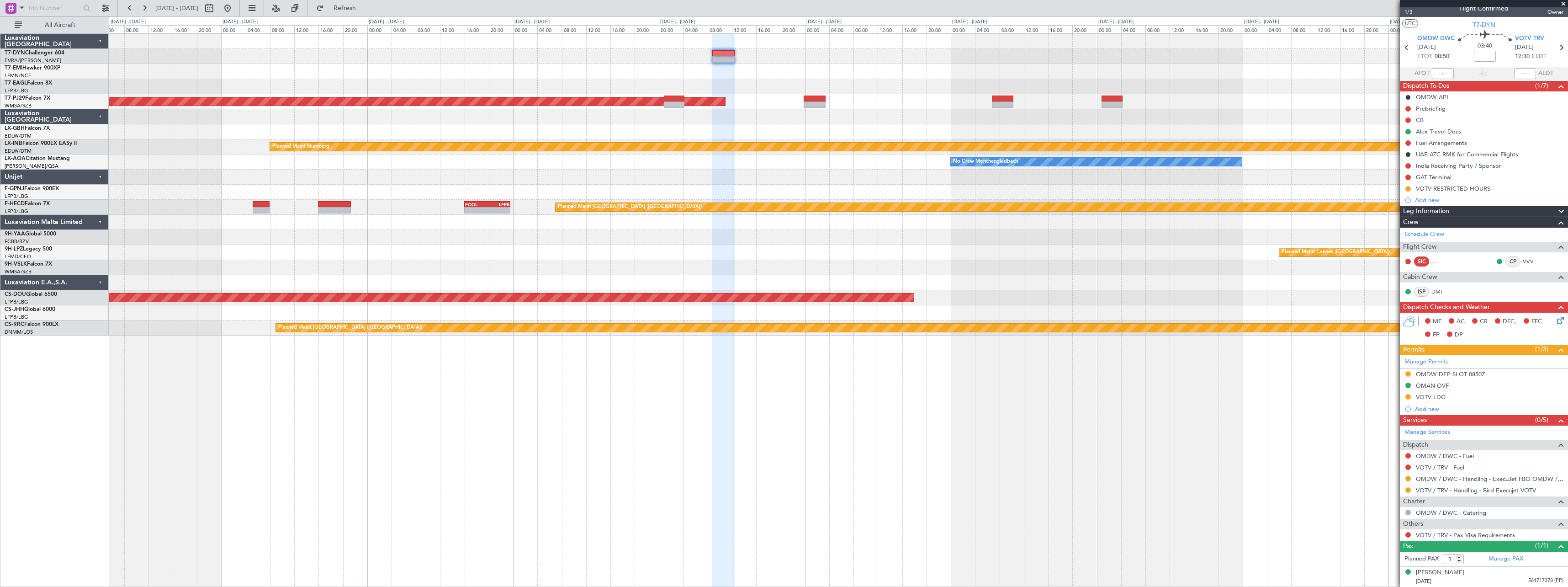
click at [317, 243] on div at bounding box center [838, 237] width 1459 height 15
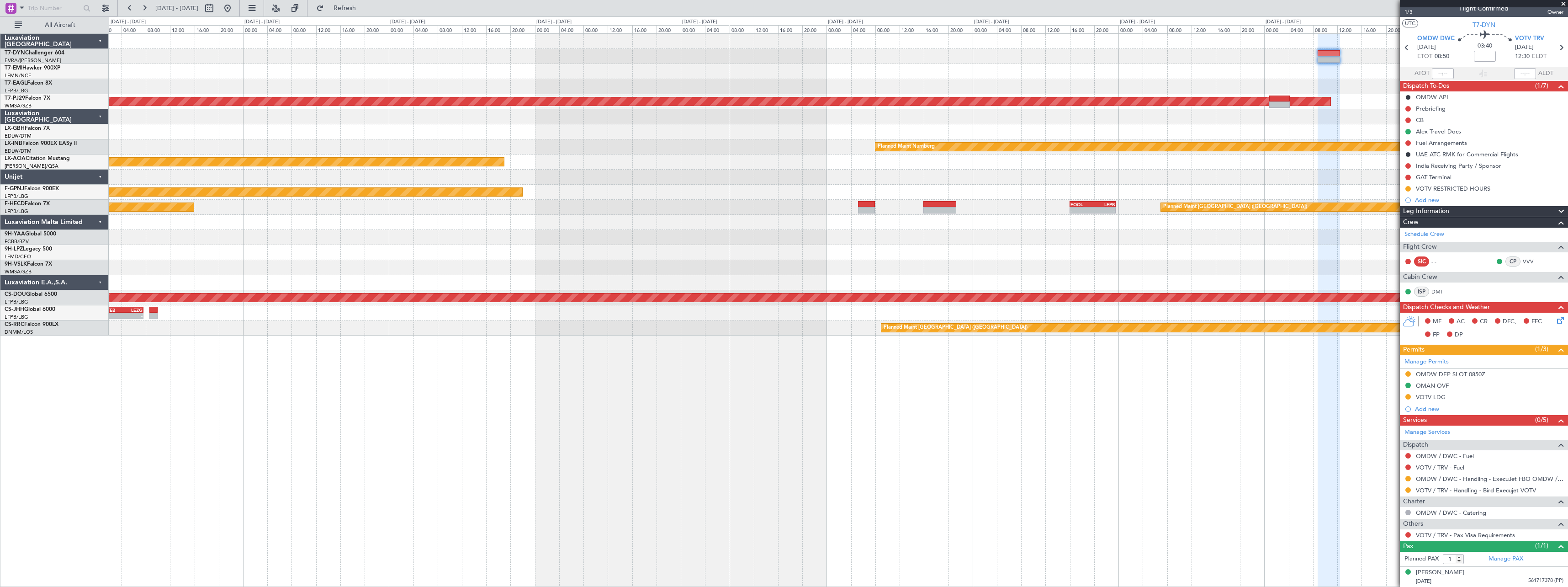
click at [830, 227] on div "Planned Maint [GEOGRAPHIC_DATA] (Sultan [PERSON_NAME] [PERSON_NAME] - Subang) P…" at bounding box center [838, 185] width 1459 height 301
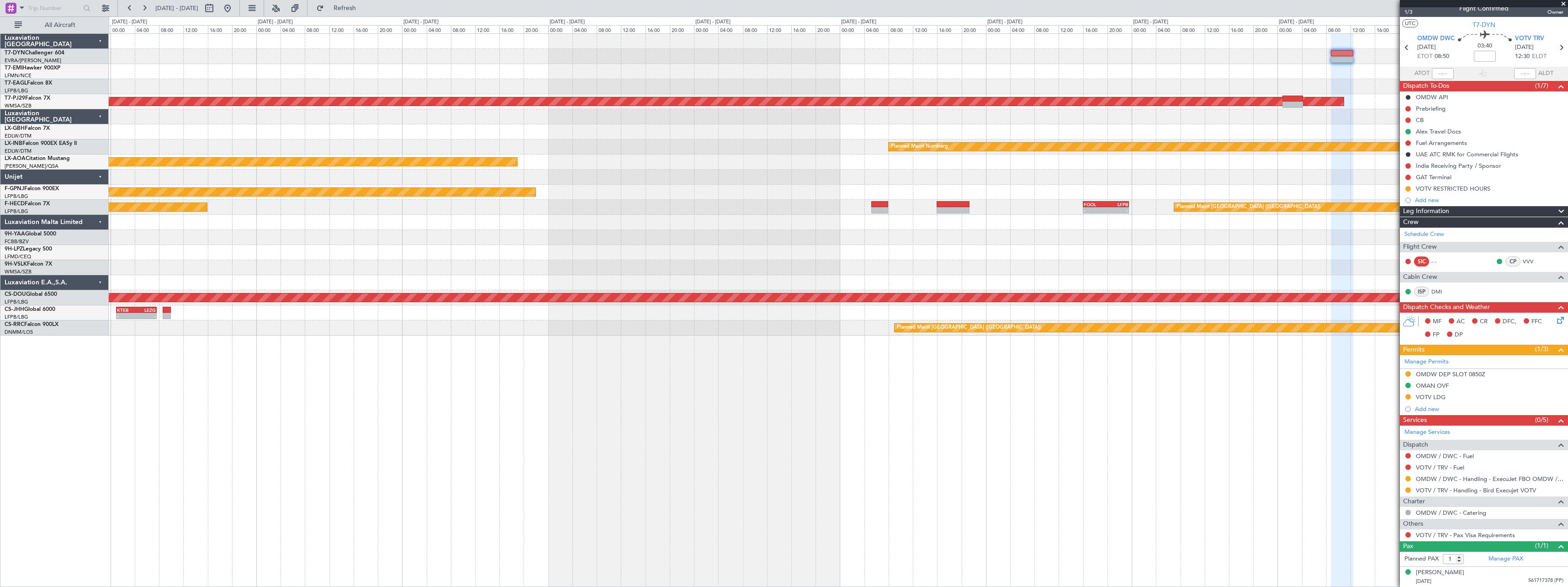
click at [903, 246] on div "Planned Maint [GEOGRAPHIC_DATA] (Sultan [PERSON_NAME] [PERSON_NAME] - Subang) P…" at bounding box center [838, 185] width 1459 height 301
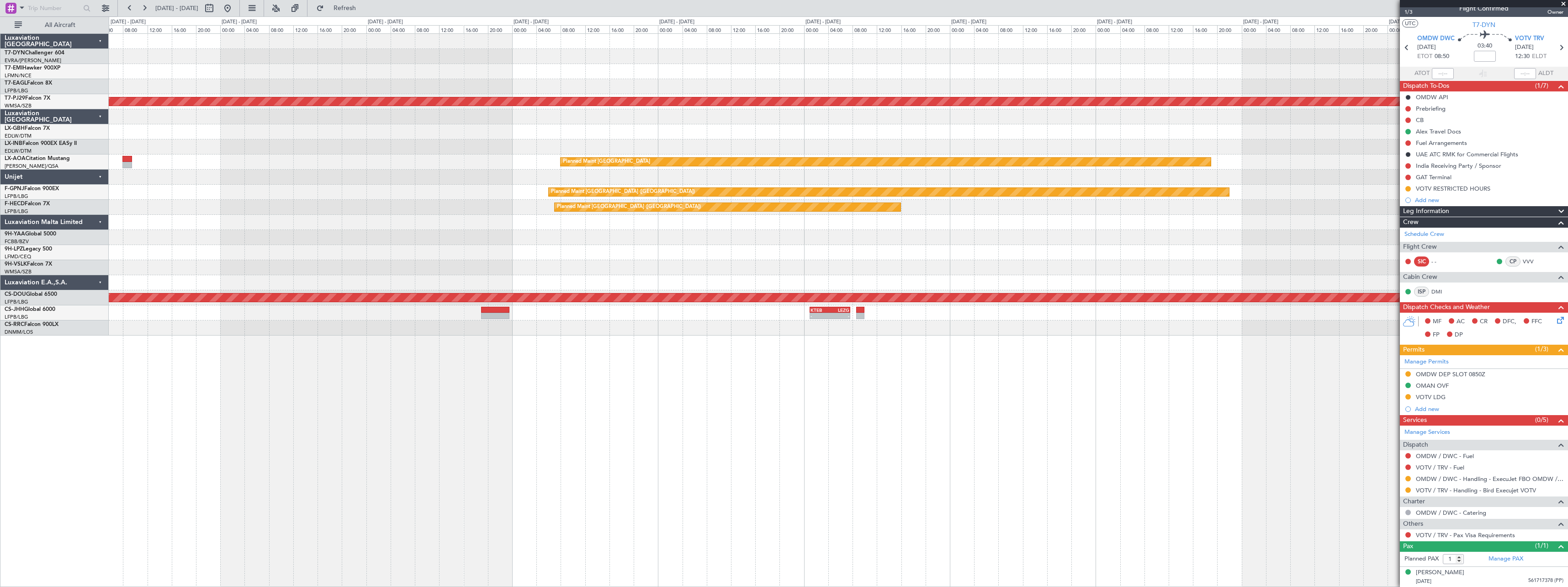
click at [865, 241] on div "Planned Maint [GEOGRAPHIC_DATA] (Sultan [PERSON_NAME] [PERSON_NAME] - Subang) P…" at bounding box center [838, 185] width 1459 height 301
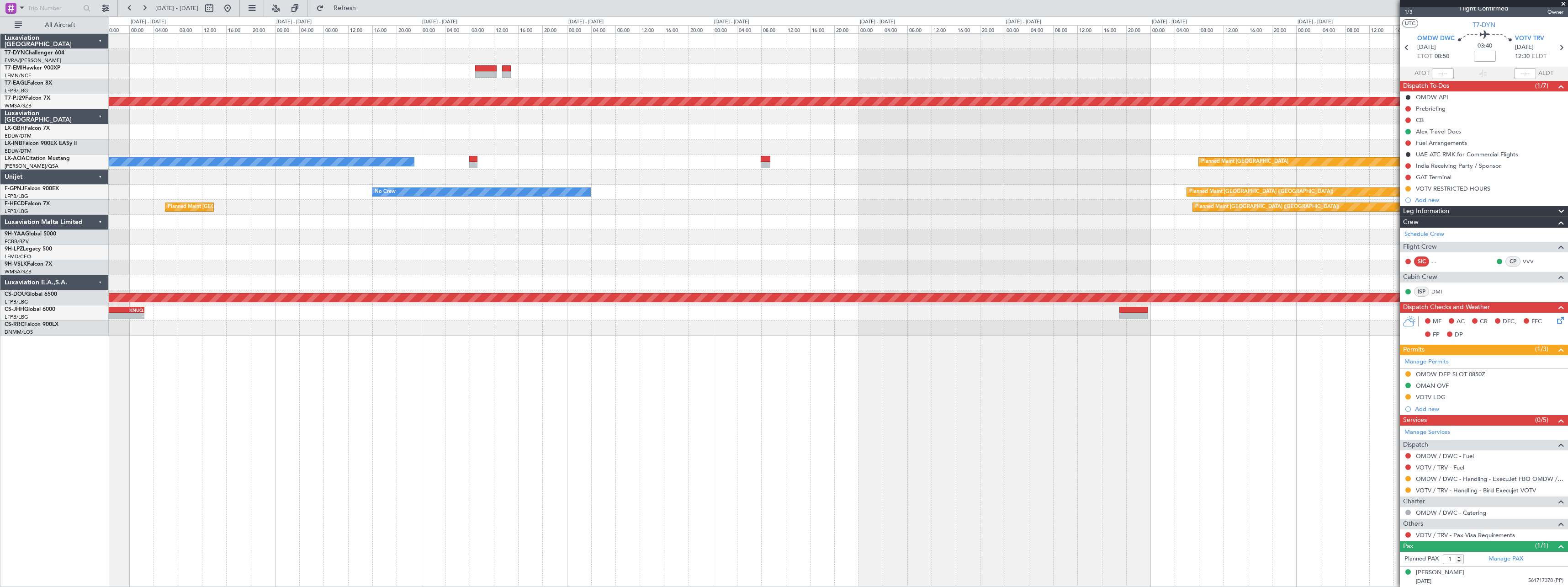
click at [757, 216] on div "Planned Maint No Crew Planned Maint [GEOGRAPHIC_DATA] (Al Maktoum Intl) Planned…" at bounding box center [838, 185] width 1459 height 301
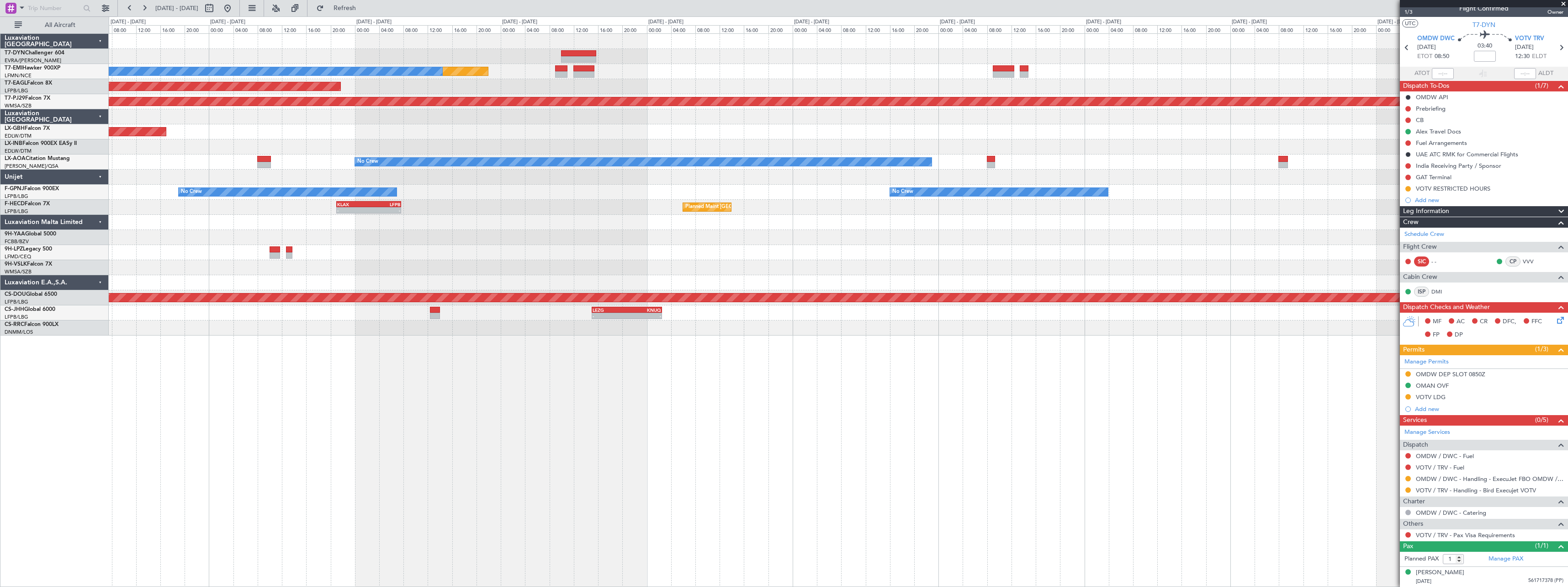
click at [767, 221] on div "Planned Maint No Crew Planned Maint [GEOGRAPHIC_DATA] (Al Maktoum Intl) Planned…" at bounding box center [838, 185] width 1459 height 301
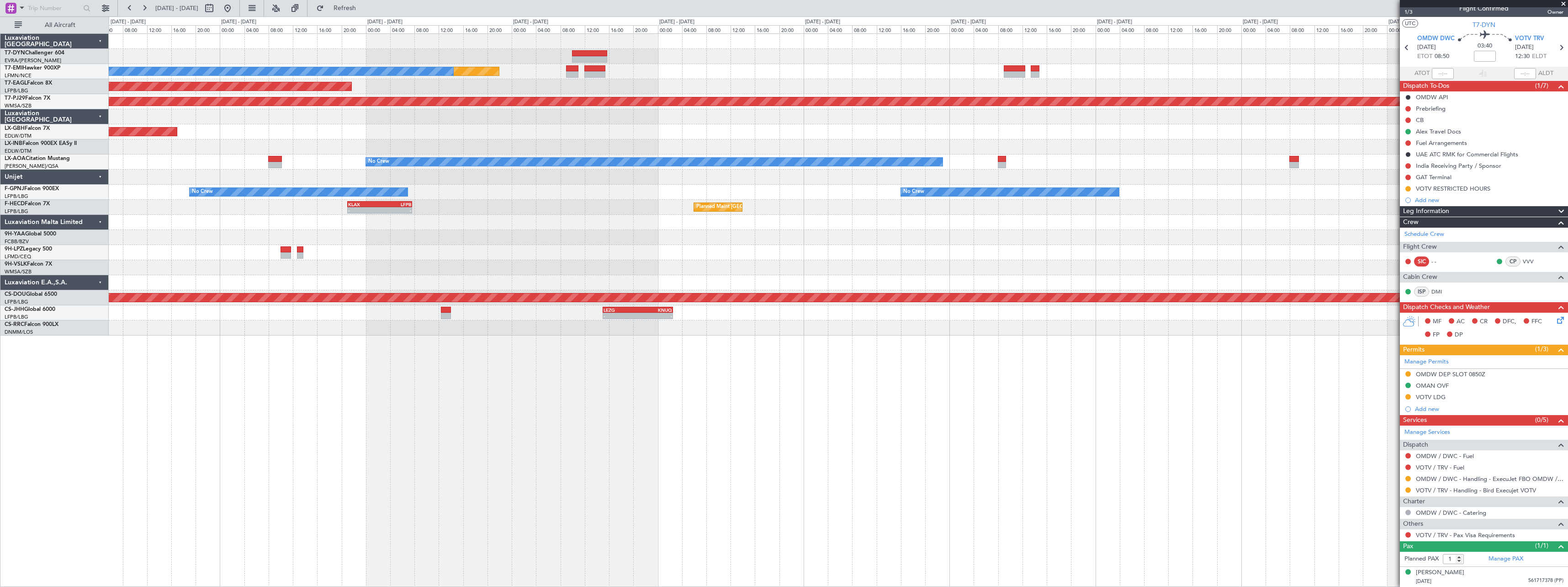
click at [710, 218] on div "Planned Maint No Crew Planned Maint [GEOGRAPHIC_DATA] (Al Maktoum Intl) Planned…" at bounding box center [838, 185] width 1459 height 301
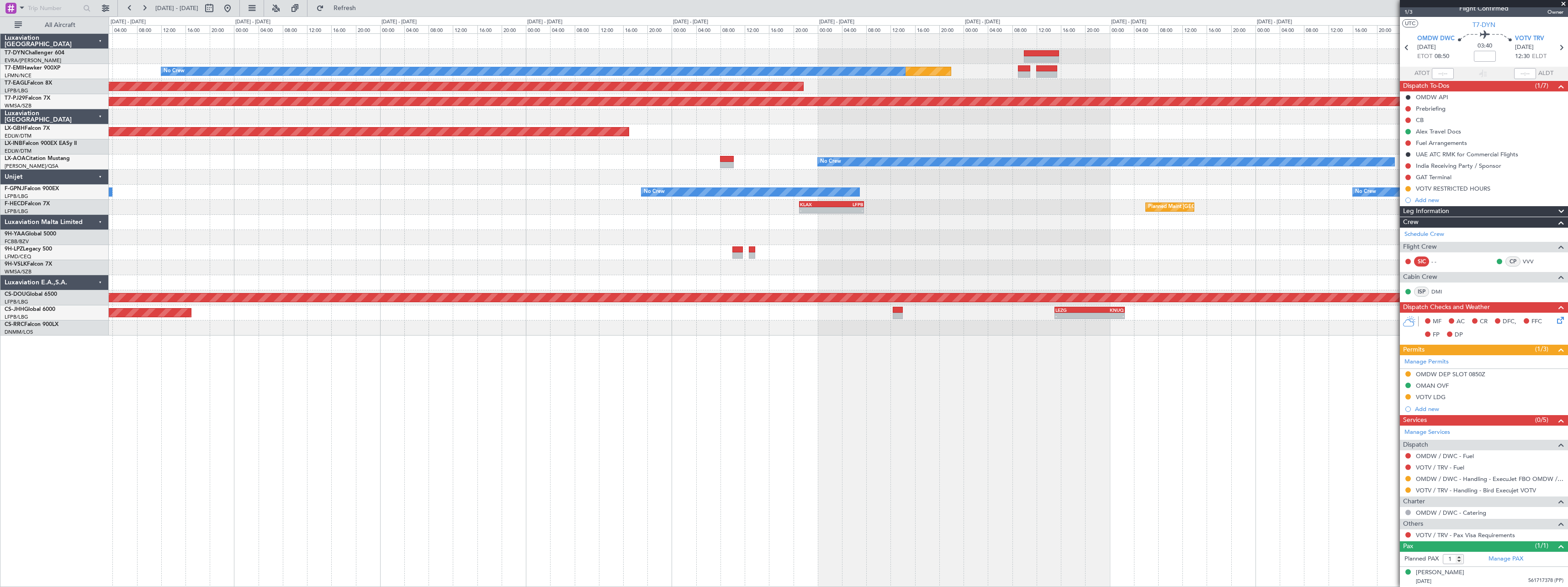
click at [827, 230] on div "Planned Maint No Crew Planned Maint [GEOGRAPHIC_DATA] (Al Maktoum Intl) Planned…" at bounding box center [838, 185] width 1459 height 301
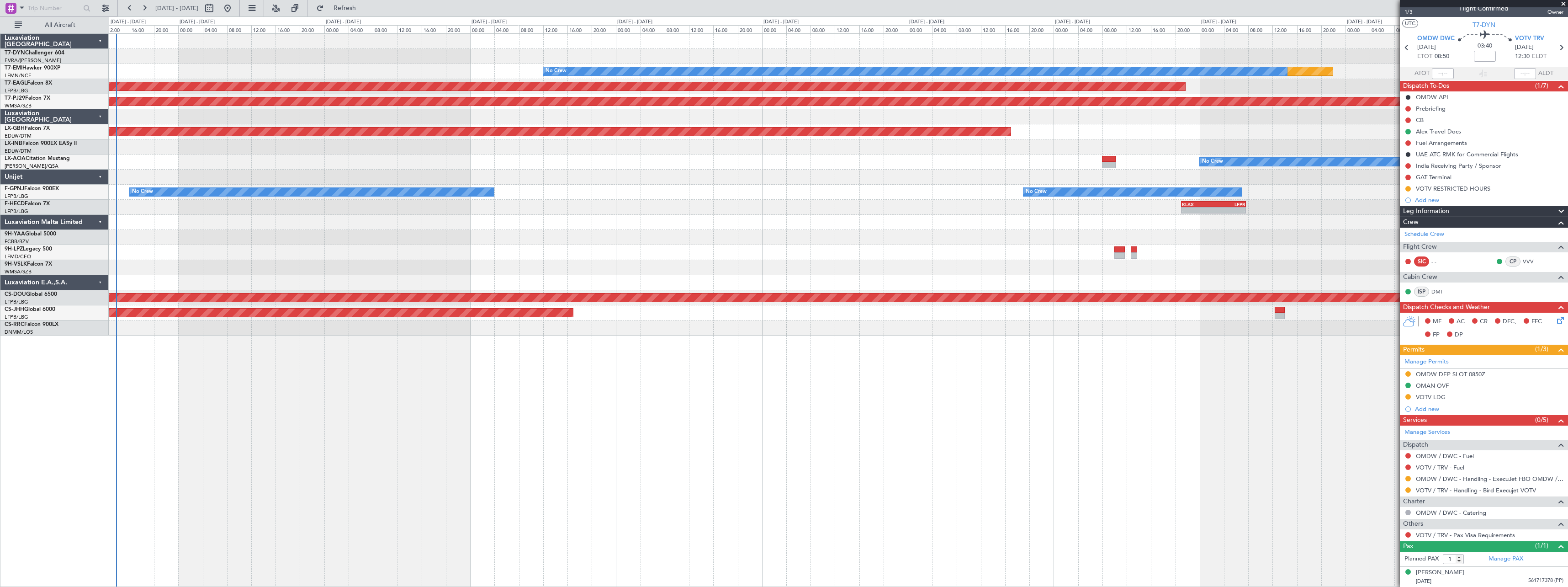
click at [307, 225] on div "Planned Maint No Crew Planned Maint [GEOGRAPHIC_DATA] (Al Maktoum Intl) Planned…" at bounding box center [838, 185] width 1459 height 301
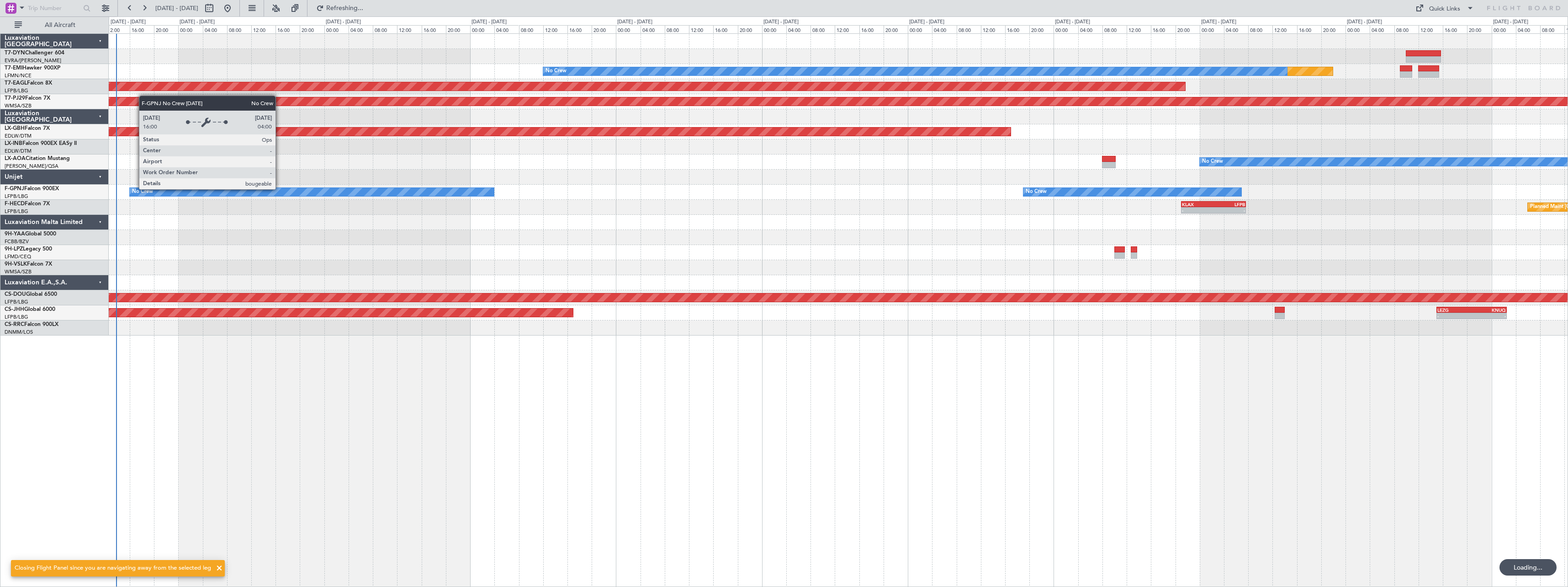
scroll to position [0, 0]
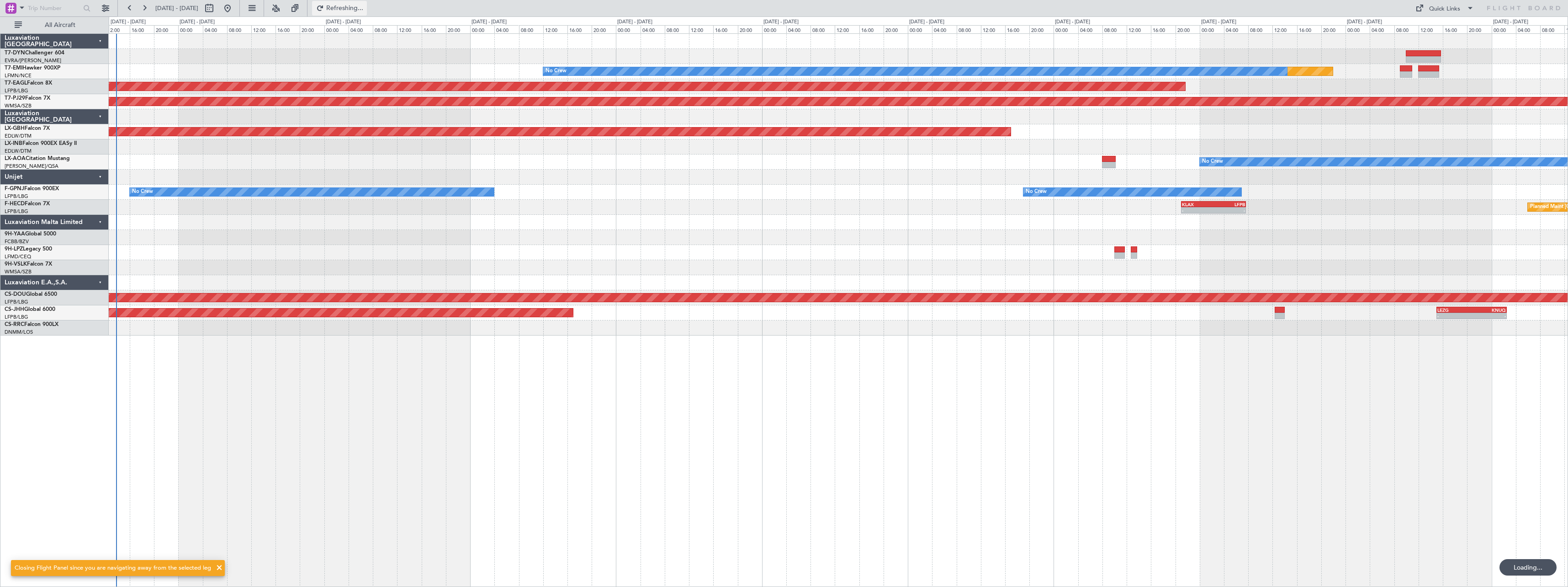
click at [354, 7] on button "Refreshing..." at bounding box center [340, 9] width 55 height 15
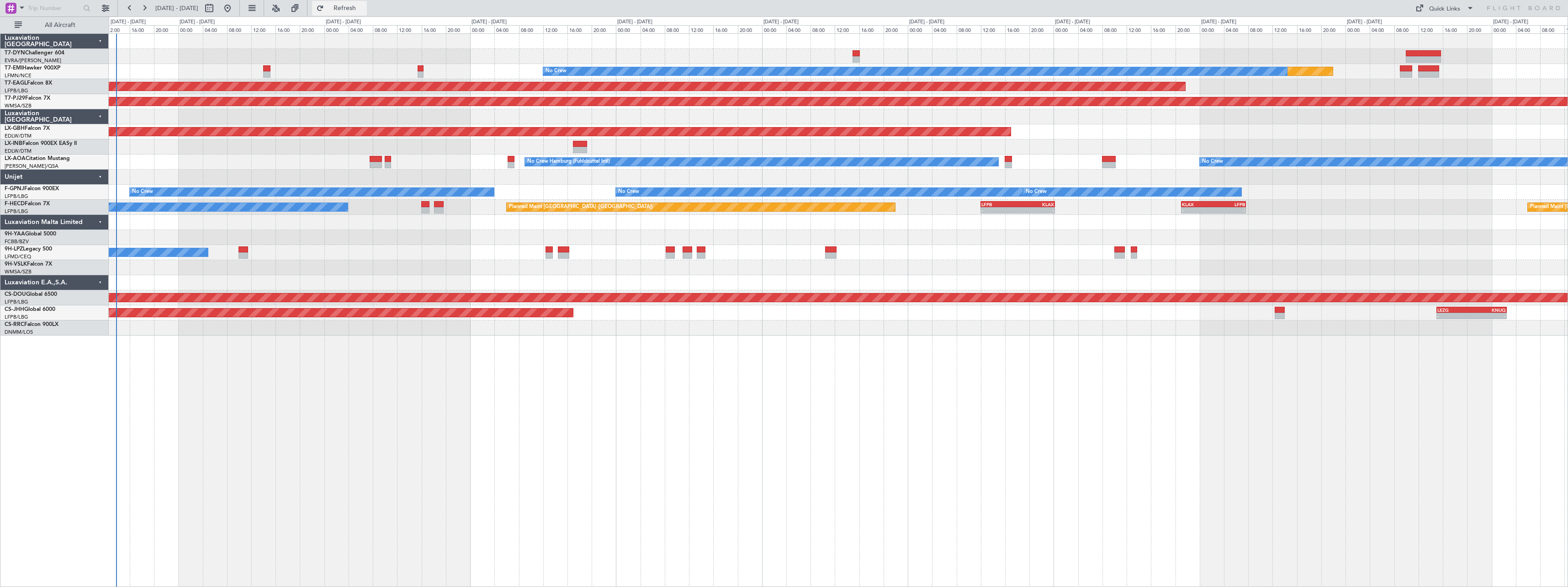
click at [367, 2] on button "Refresh" at bounding box center [340, 9] width 55 height 15
click at [177, 230] on div at bounding box center [838, 237] width 1459 height 15
click at [364, 7] on span "Refresh" at bounding box center [345, 8] width 38 height 7
click at [148, 228] on div at bounding box center [838, 222] width 1459 height 15
click at [365, 13] on button "Refresh" at bounding box center [340, 9] width 55 height 15
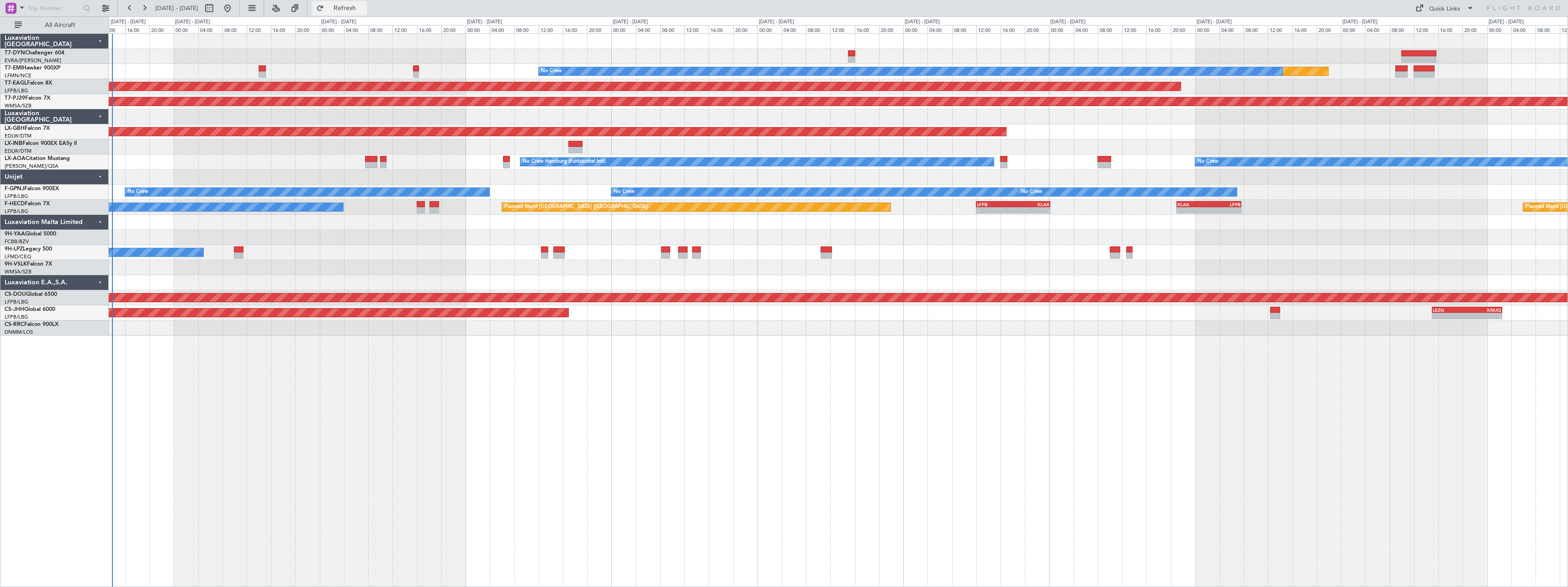
click at [367, 13] on button "Refresh" at bounding box center [340, 9] width 55 height 15
click at [364, 9] on span "Refresh" at bounding box center [345, 8] width 38 height 7
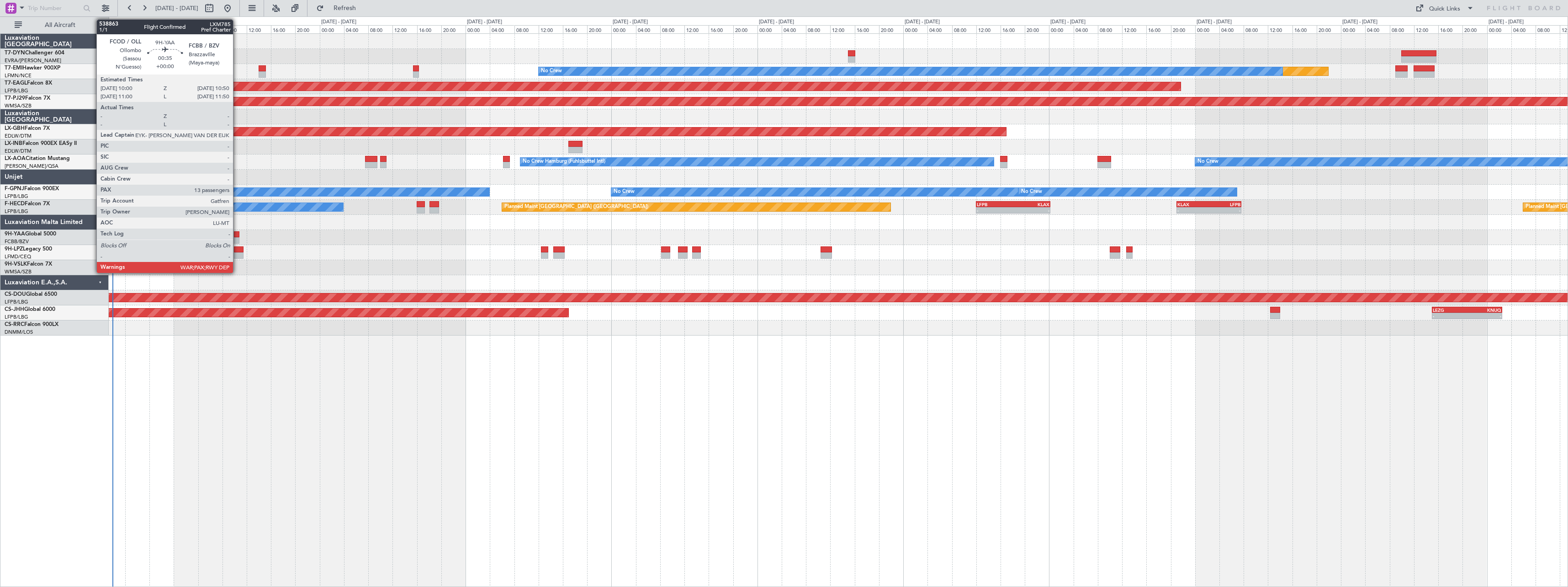
click at [237, 236] on div at bounding box center [236, 234] width 5 height 7
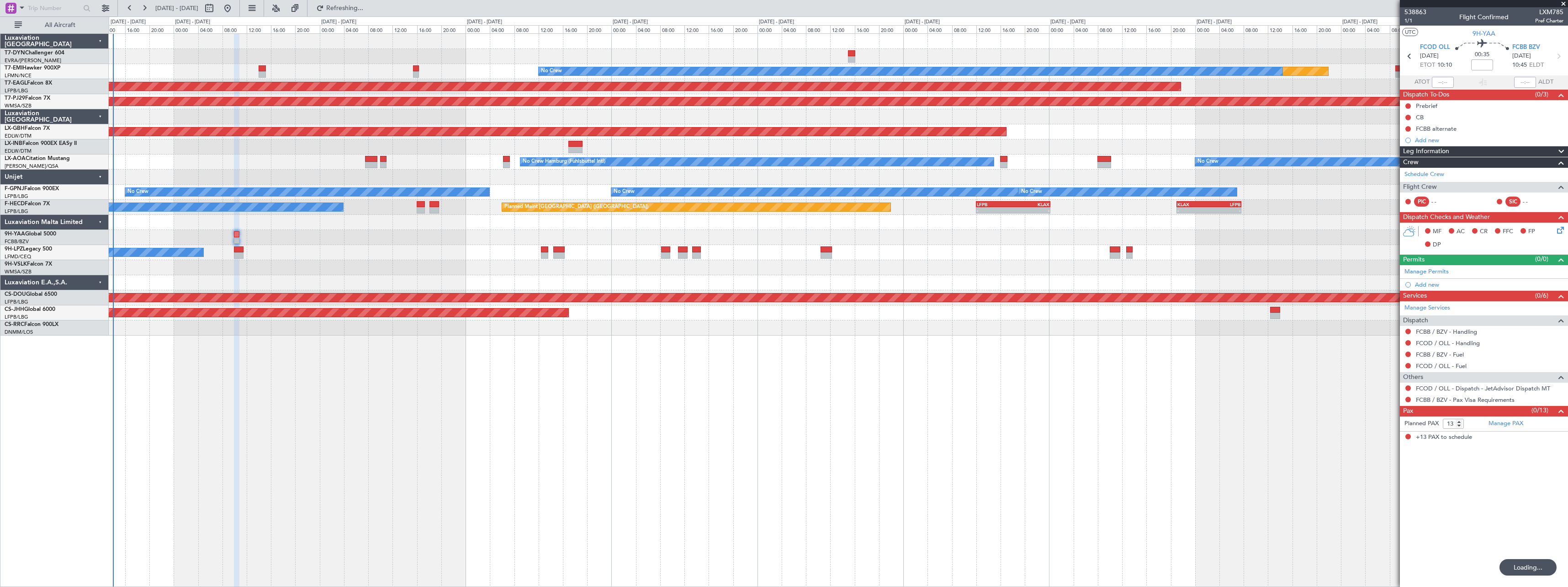
type input "-00:05"
